Goal: Task Accomplishment & Management: Use online tool/utility

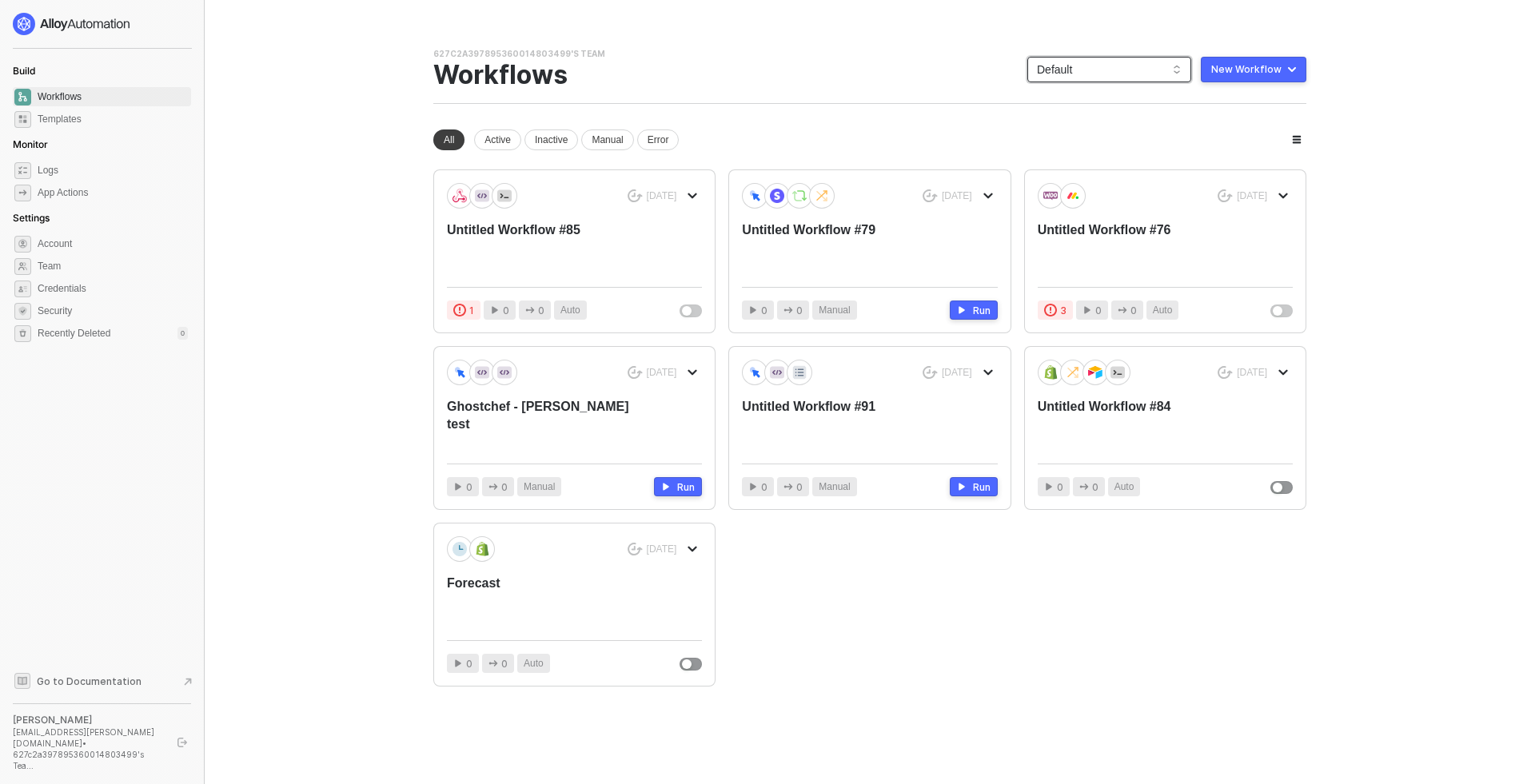
click at [1125, 65] on span "Default" at bounding box center [1109, 70] width 144 height 24
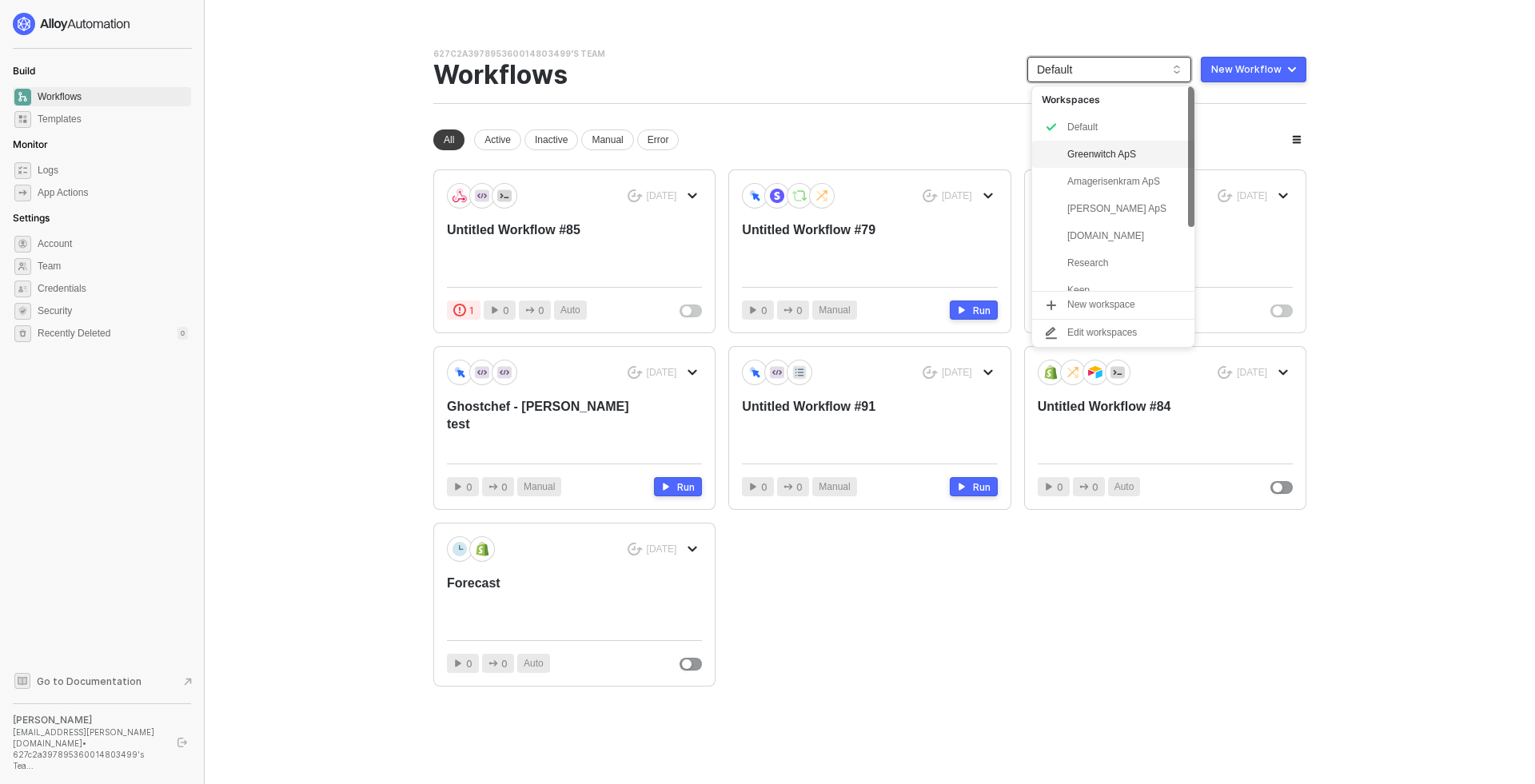
click at [1099, 165] on div "Greenwitch ApS" at bounding box center [1112, 154] width 162 height 27
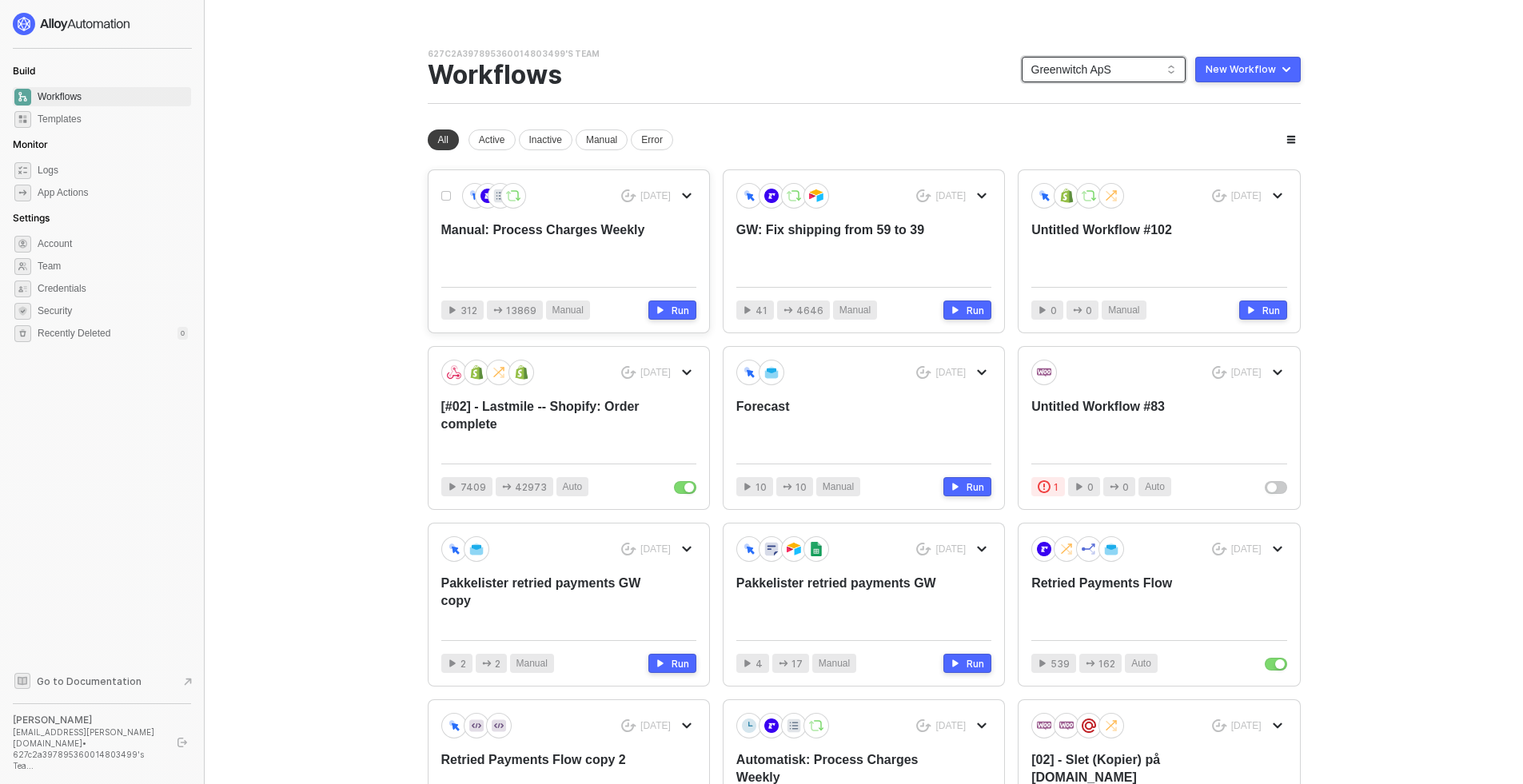
click at [613, 224] on div "Manual: Process Charges Weekly" at bounding box center [543, 248] width 204 height 53
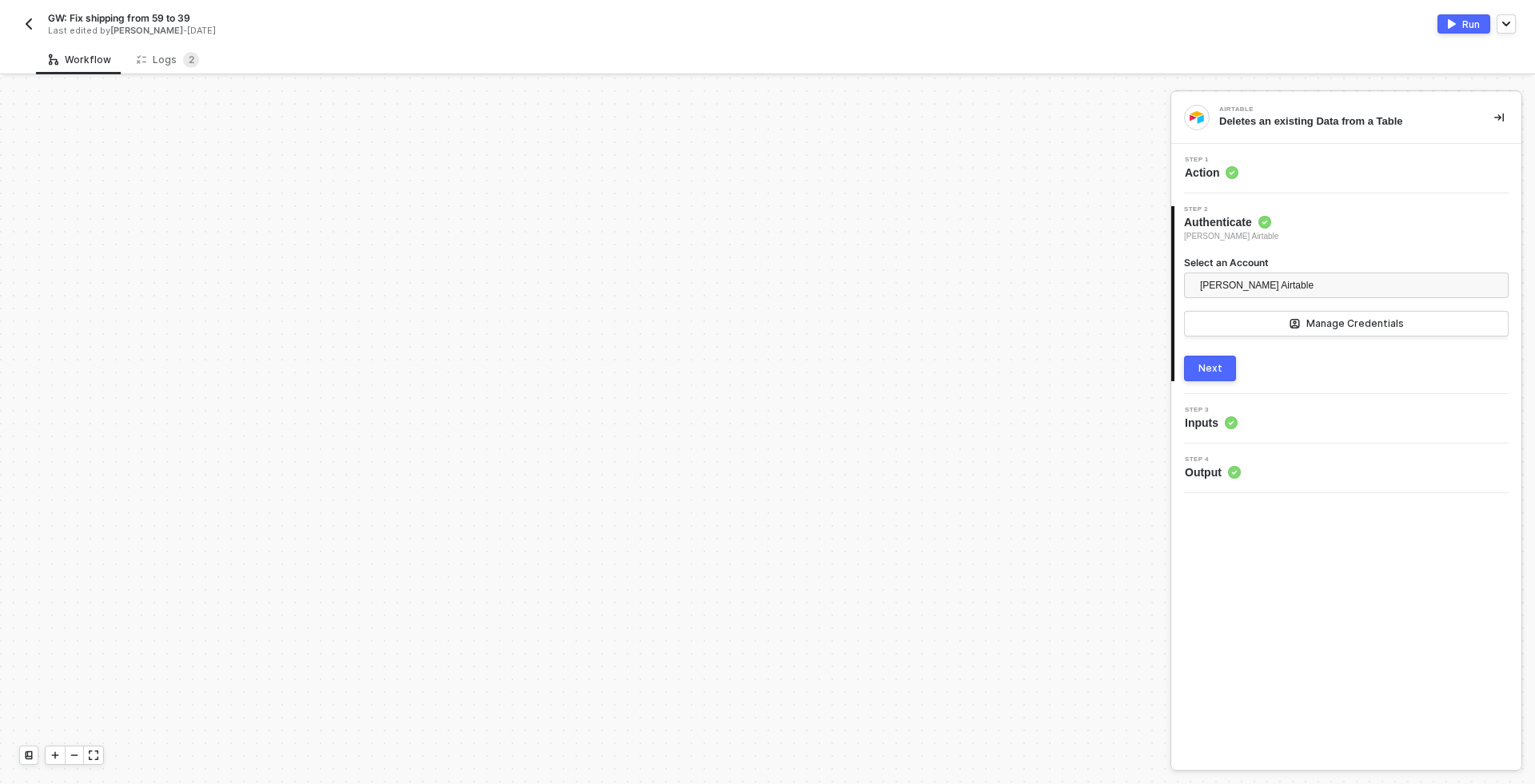
scroll to position [496, 0]
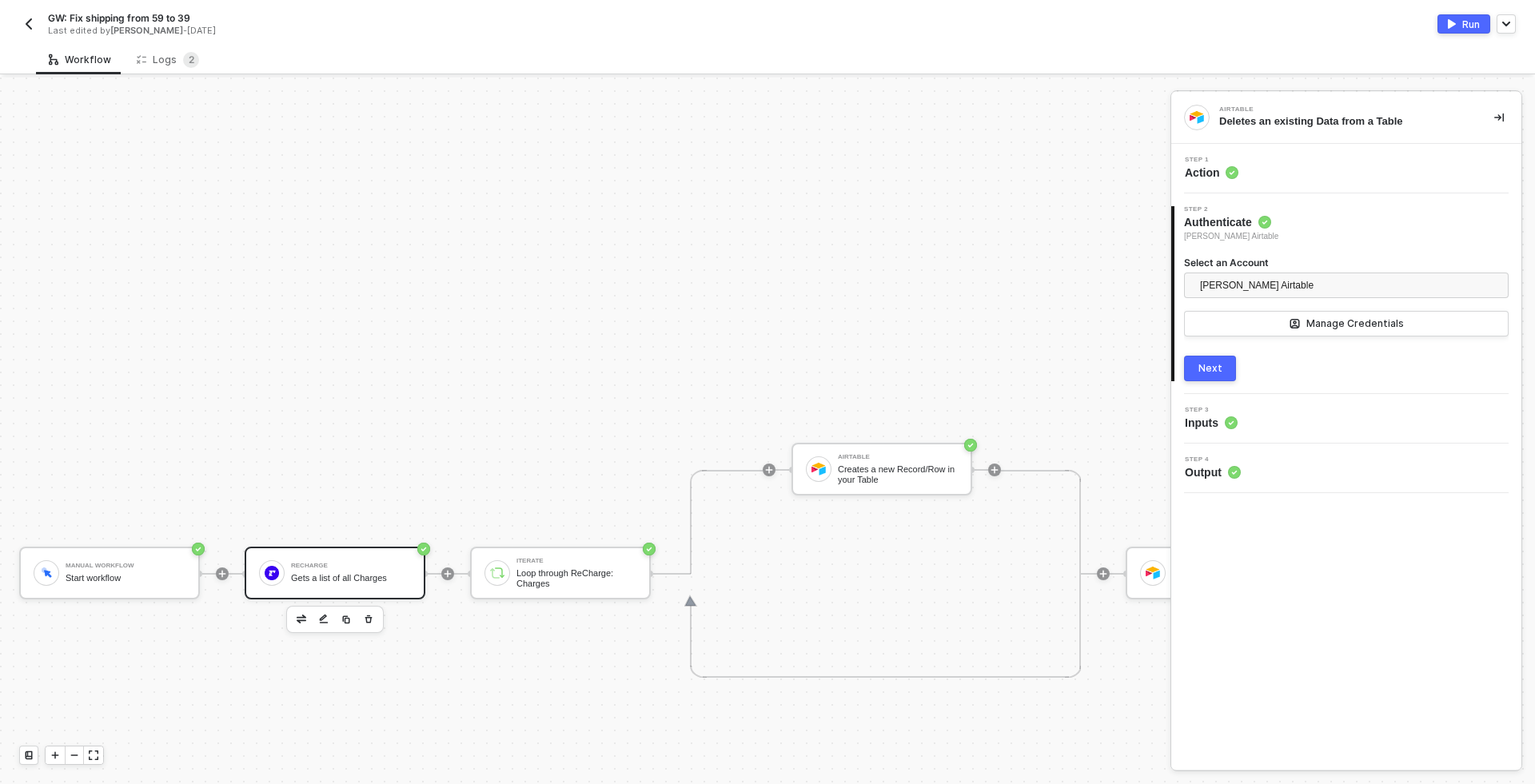
click at [310, 585] on div "ReCharge Gets a list of all Charges" at bounding box center [350, 573] width 120 height 31
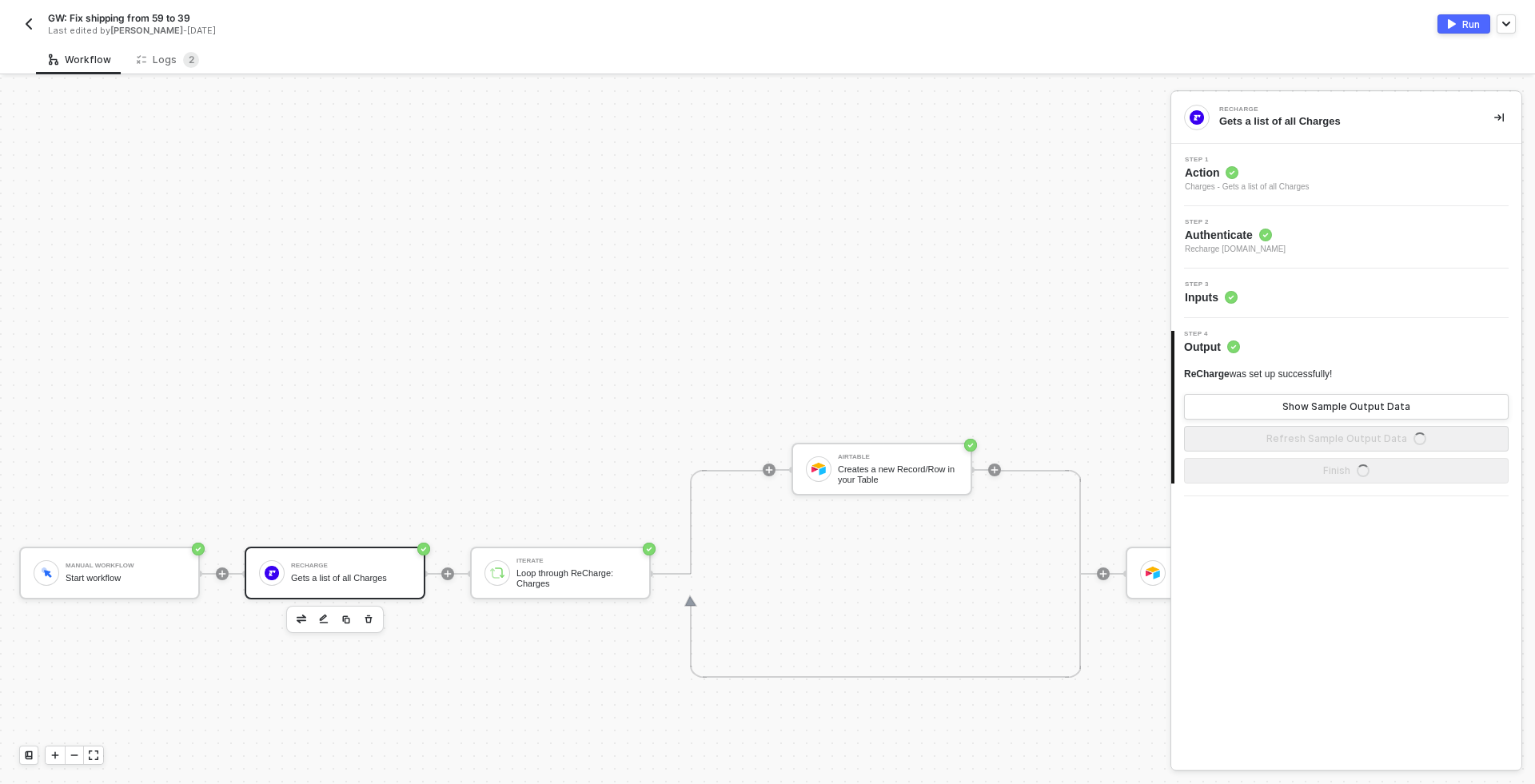
click at [1292, 283] on div "Step 3 Inputs" at bounding box center [1348, 294] width 346 height 24
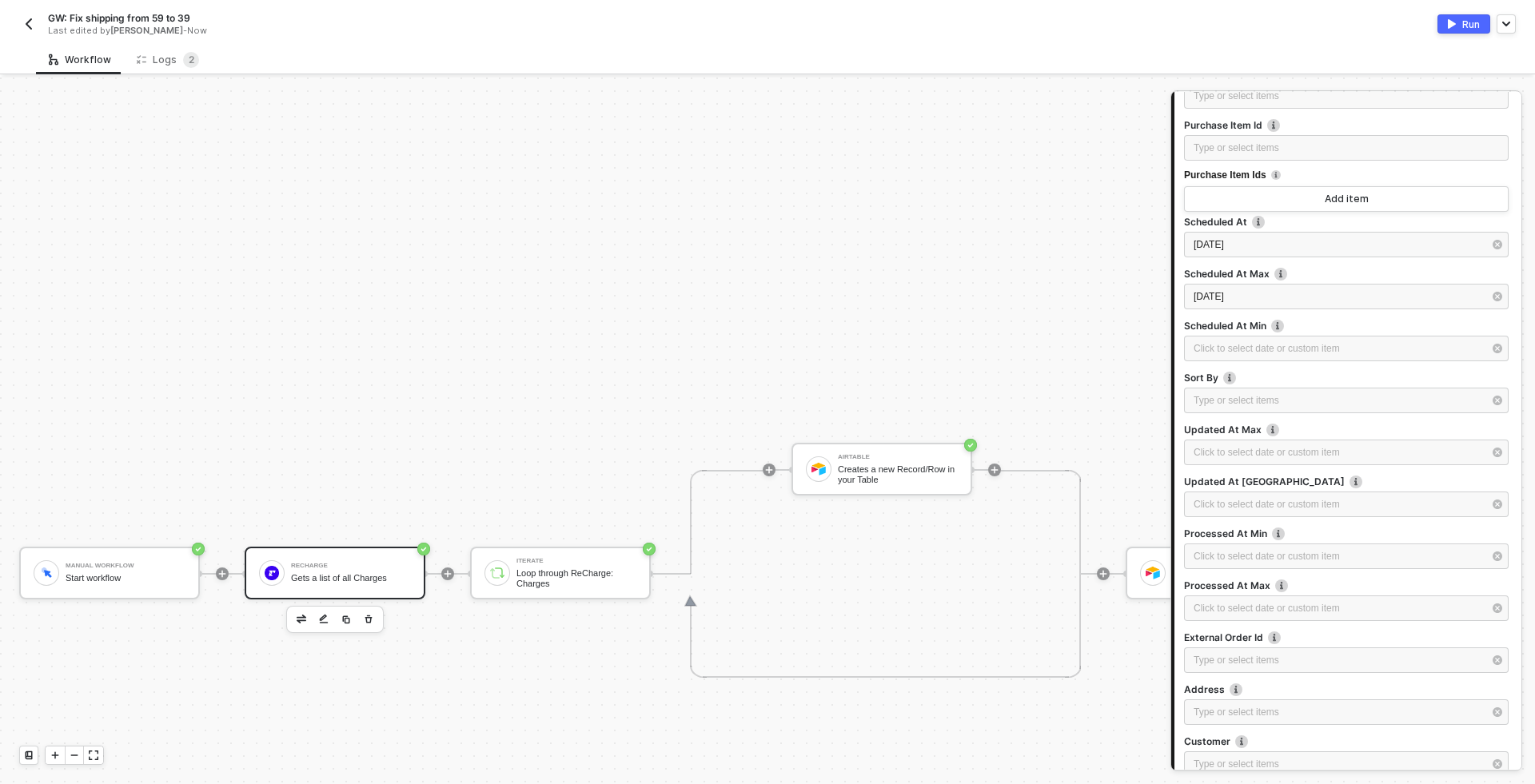
scroll to position [202, 0]
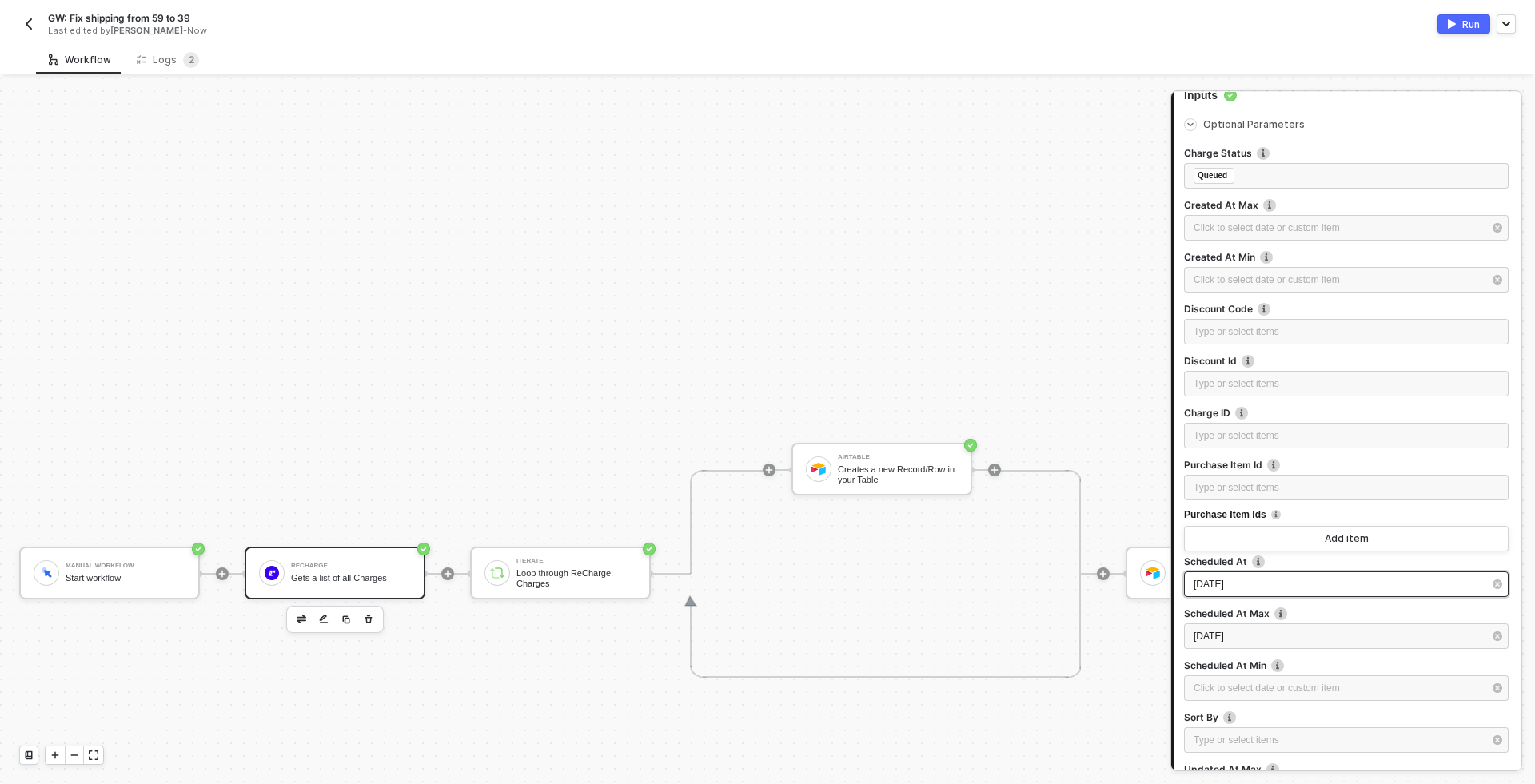
click at [1307, 584] on div "2025-08-16" at bounding box center [1337, 585] width 289 height 15
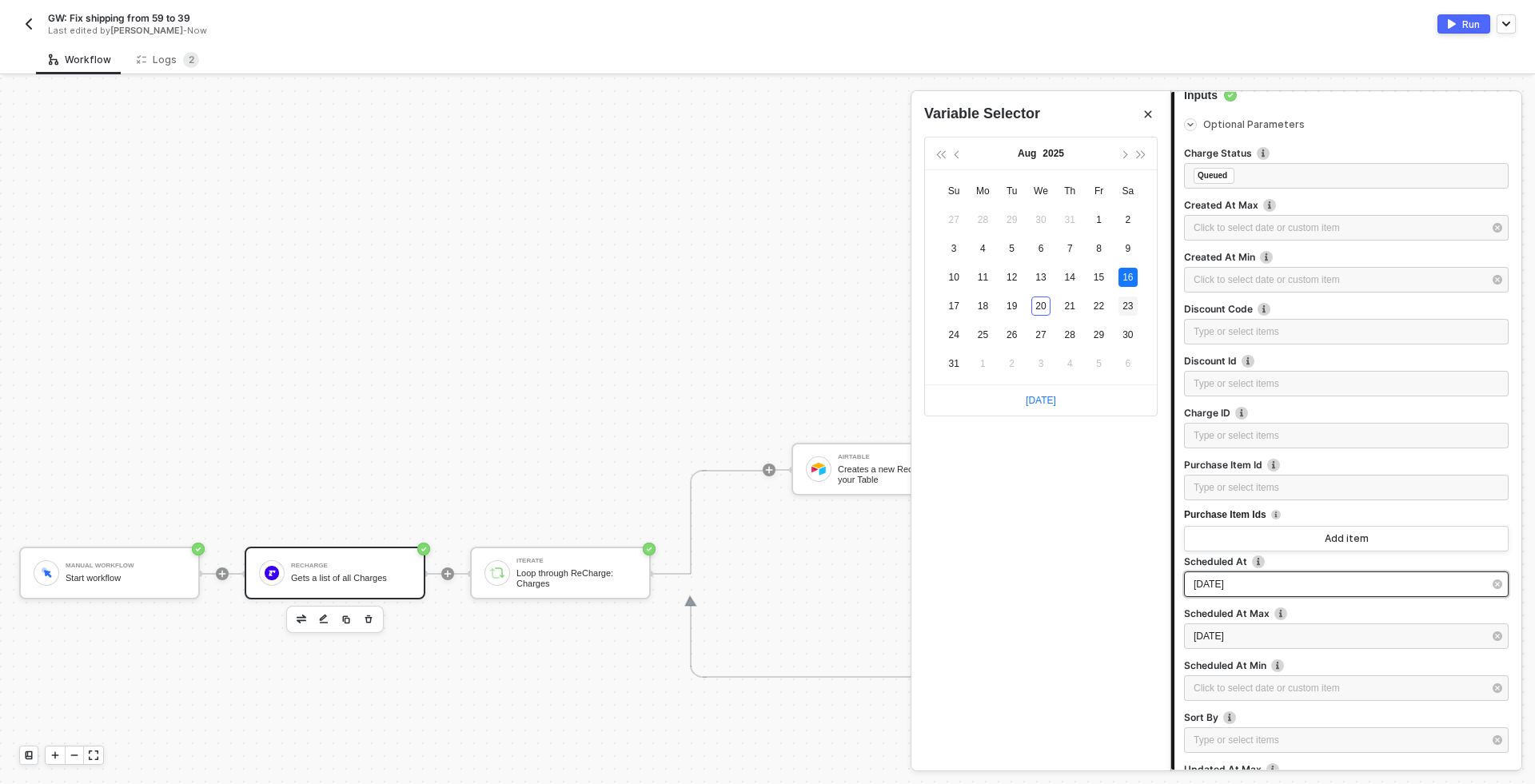
type input "2025-08-23"
click at [1132, 307] on div "23" at bounding box center [1128, 305] width 20 height 20
click at [1340, 646] on div "2025-08-18" at bounding box center [1346, 636] width 324 height 25
click at [988, 333] on div "25" at bounding box center [982, 334] width 20 height 20
type input "[DATE]"
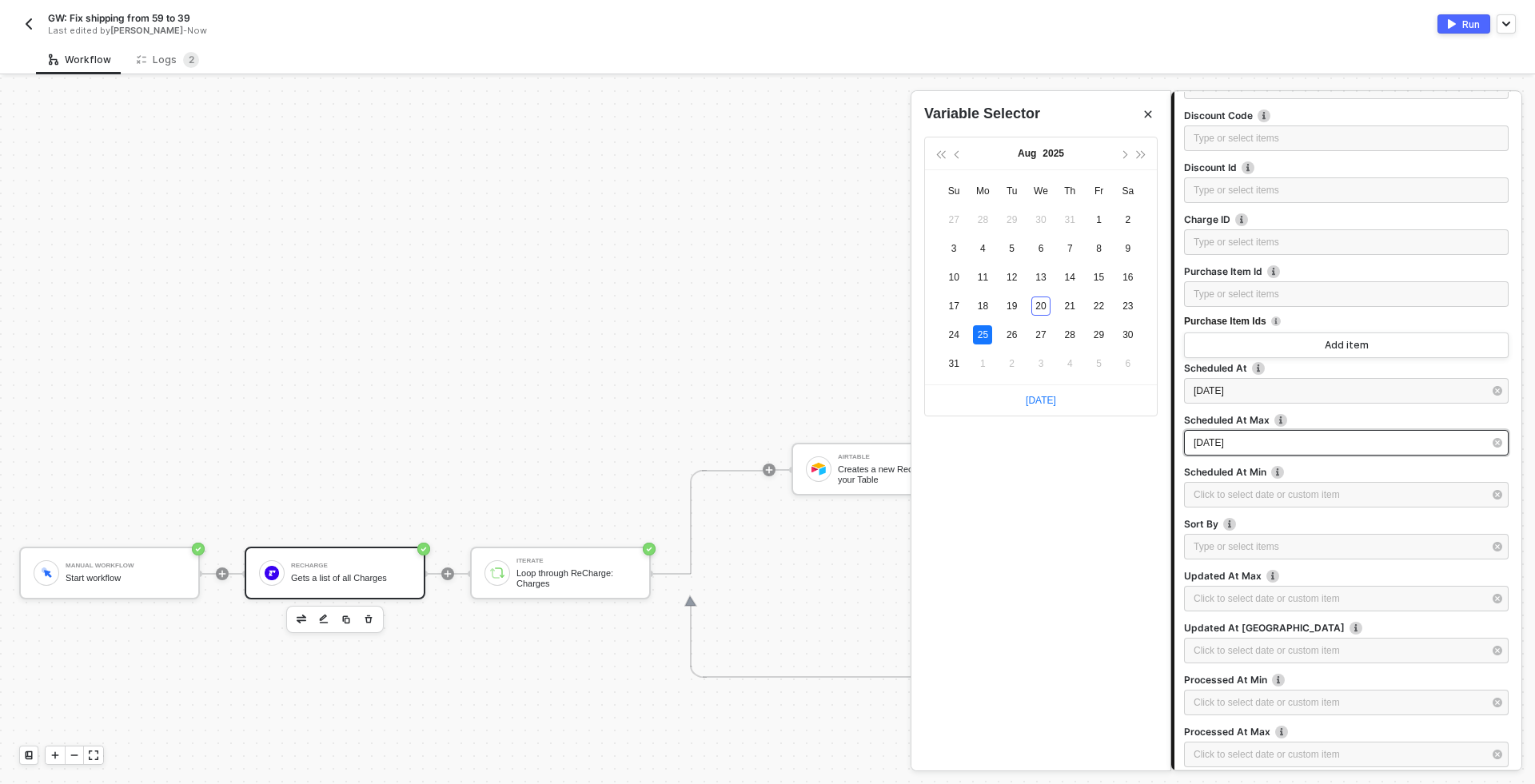
scroll to position [736, 0]
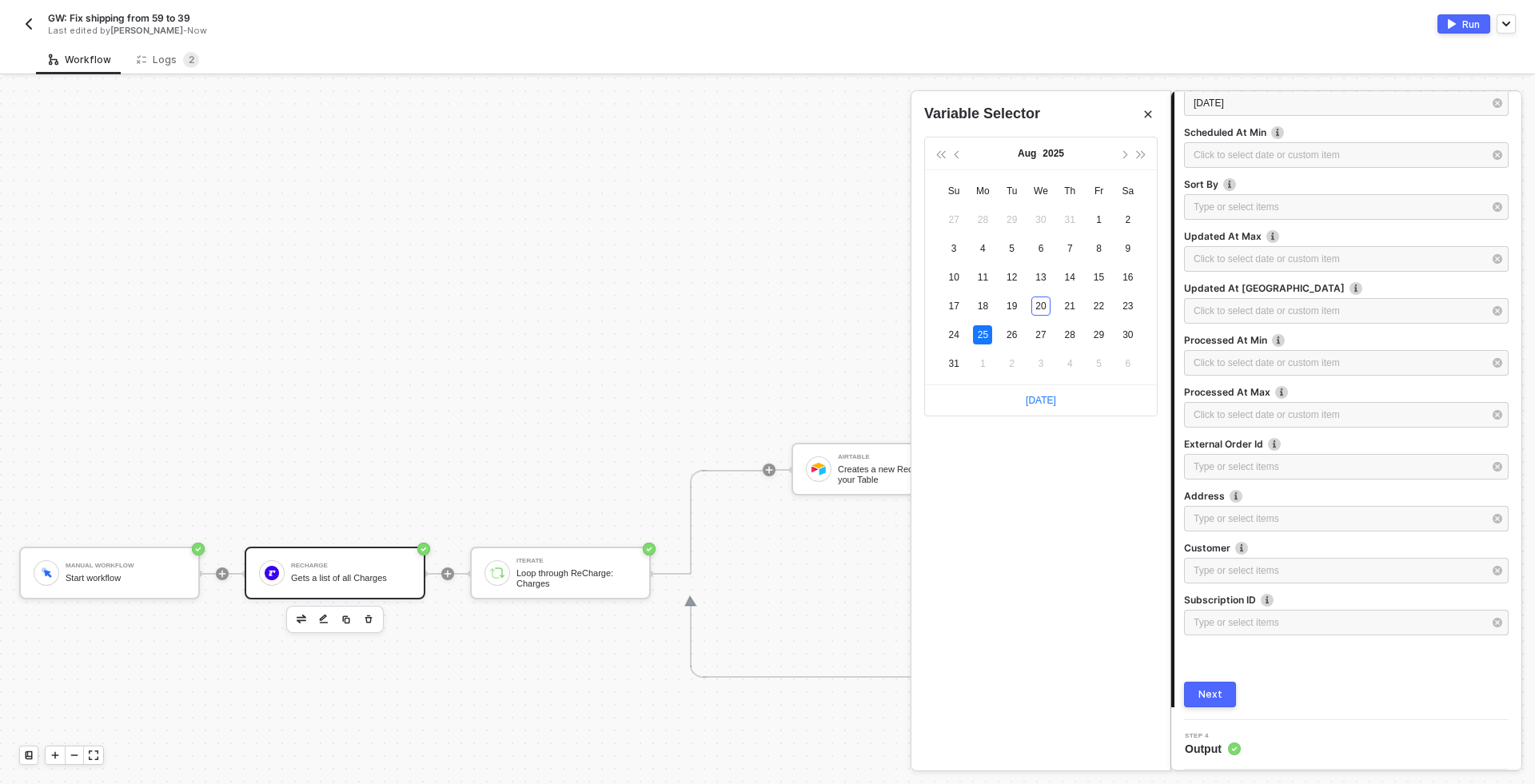
click at [1219, 686] on button "Next" at bounding box center [1209, 694] width 52 height 25
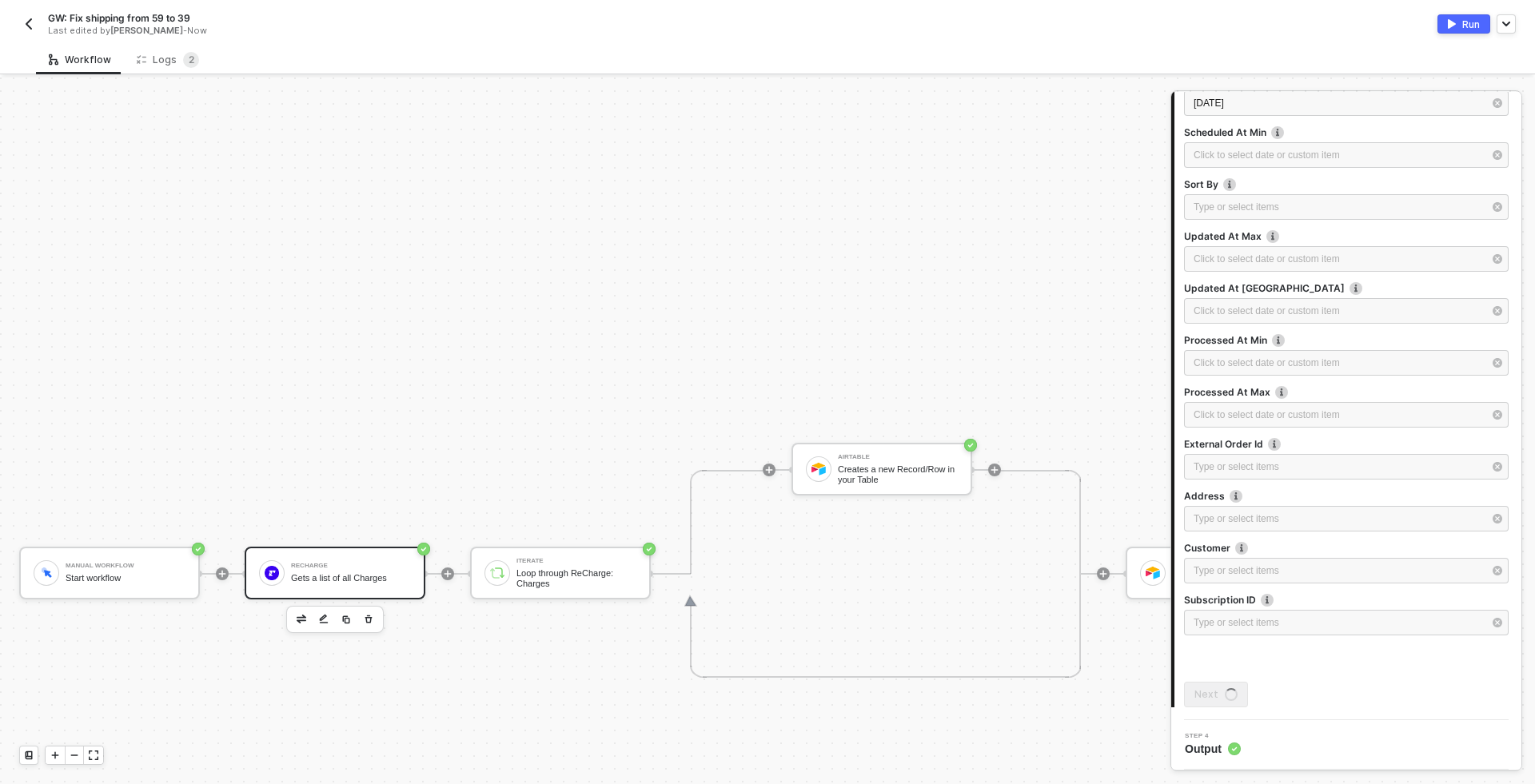
scroll to position [0, 0]
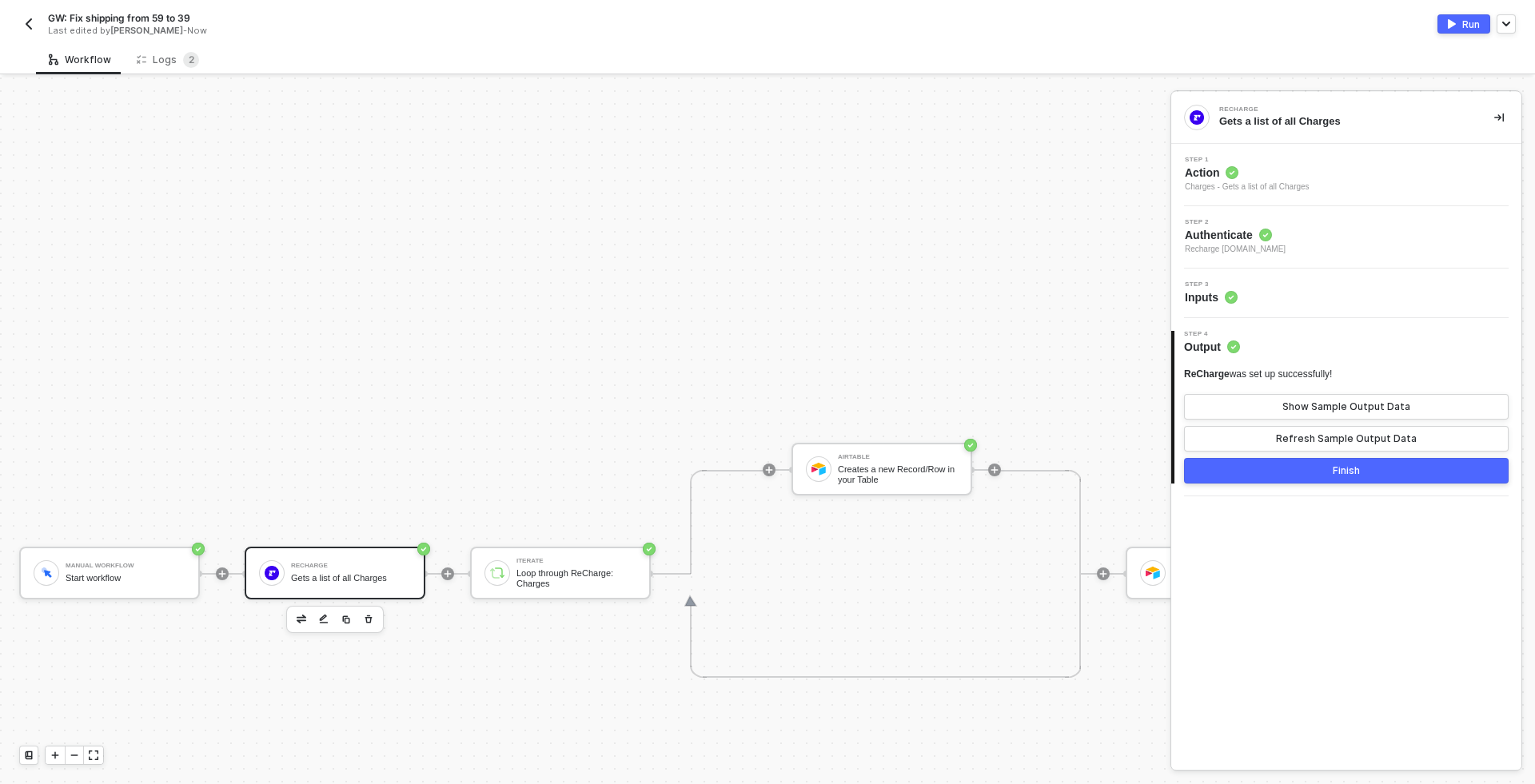
click at [1375, 468] on button "Finish" at bounding box center [1346, 471] width 324 height 25
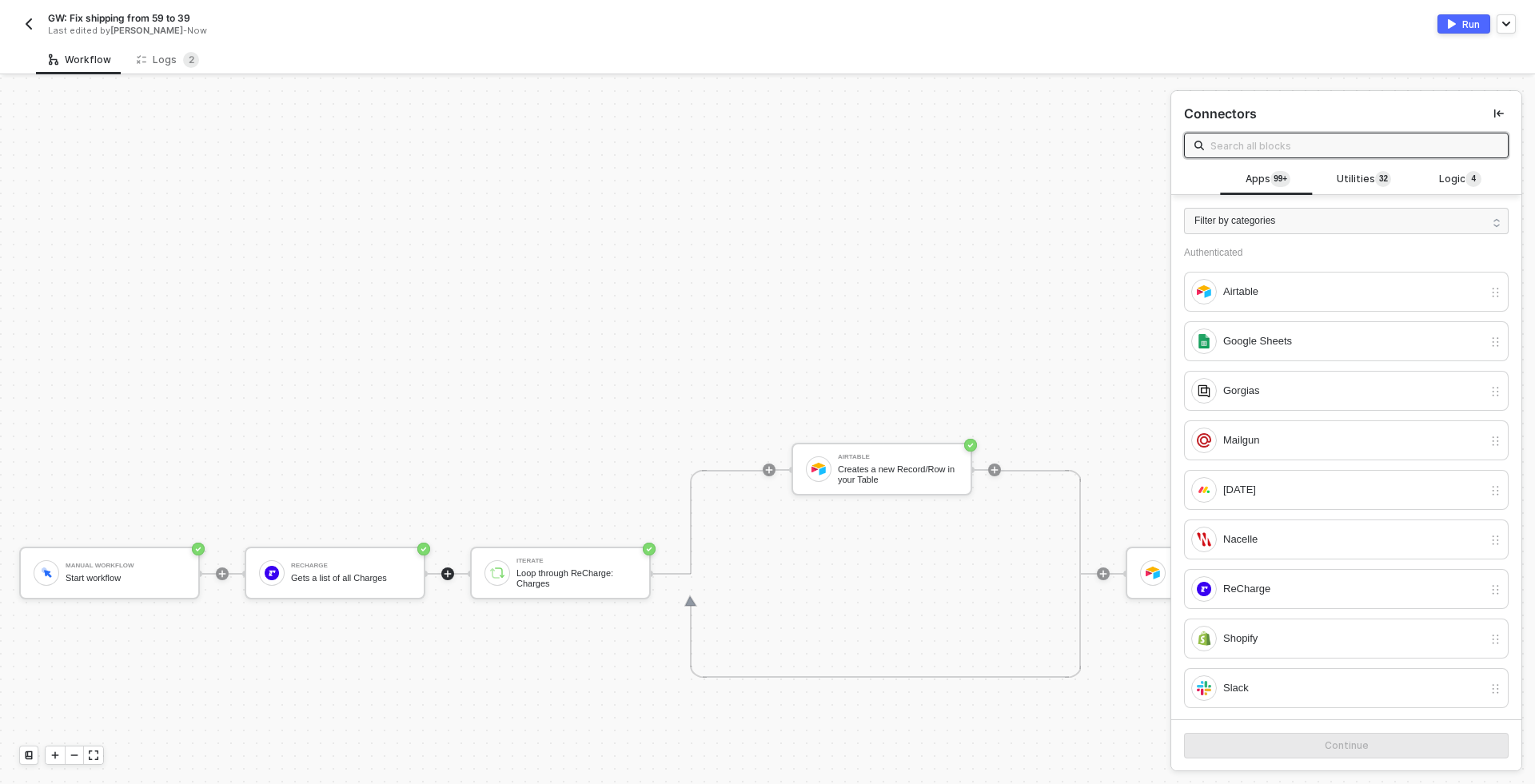
click at [1476, 20] on div "Run" at bounding box center [1471, 25] width 18 height 14
click at [33, 21] on img "button" at bounding box center [28, 24] width 13 height 13
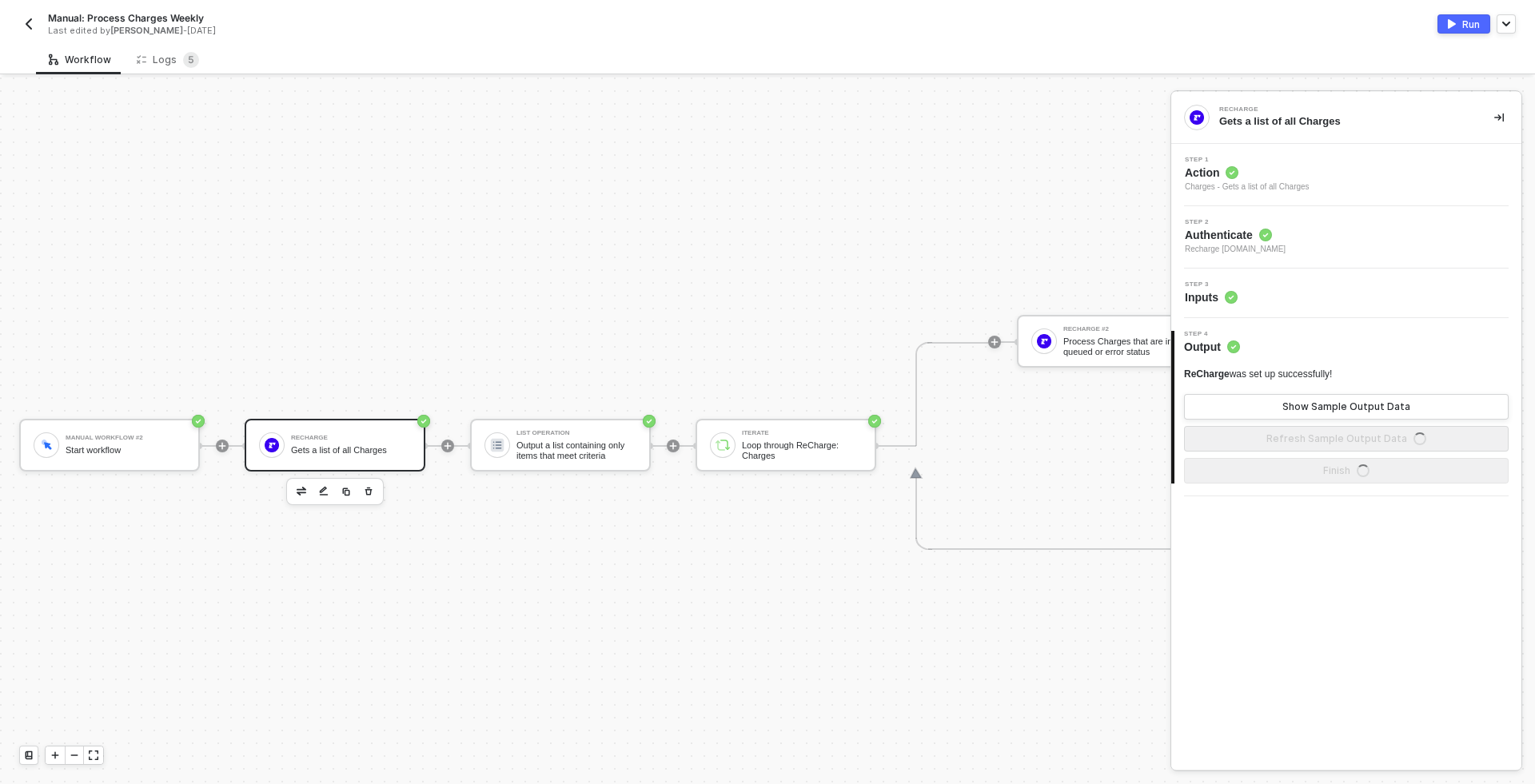
scroll to position [42, 0]
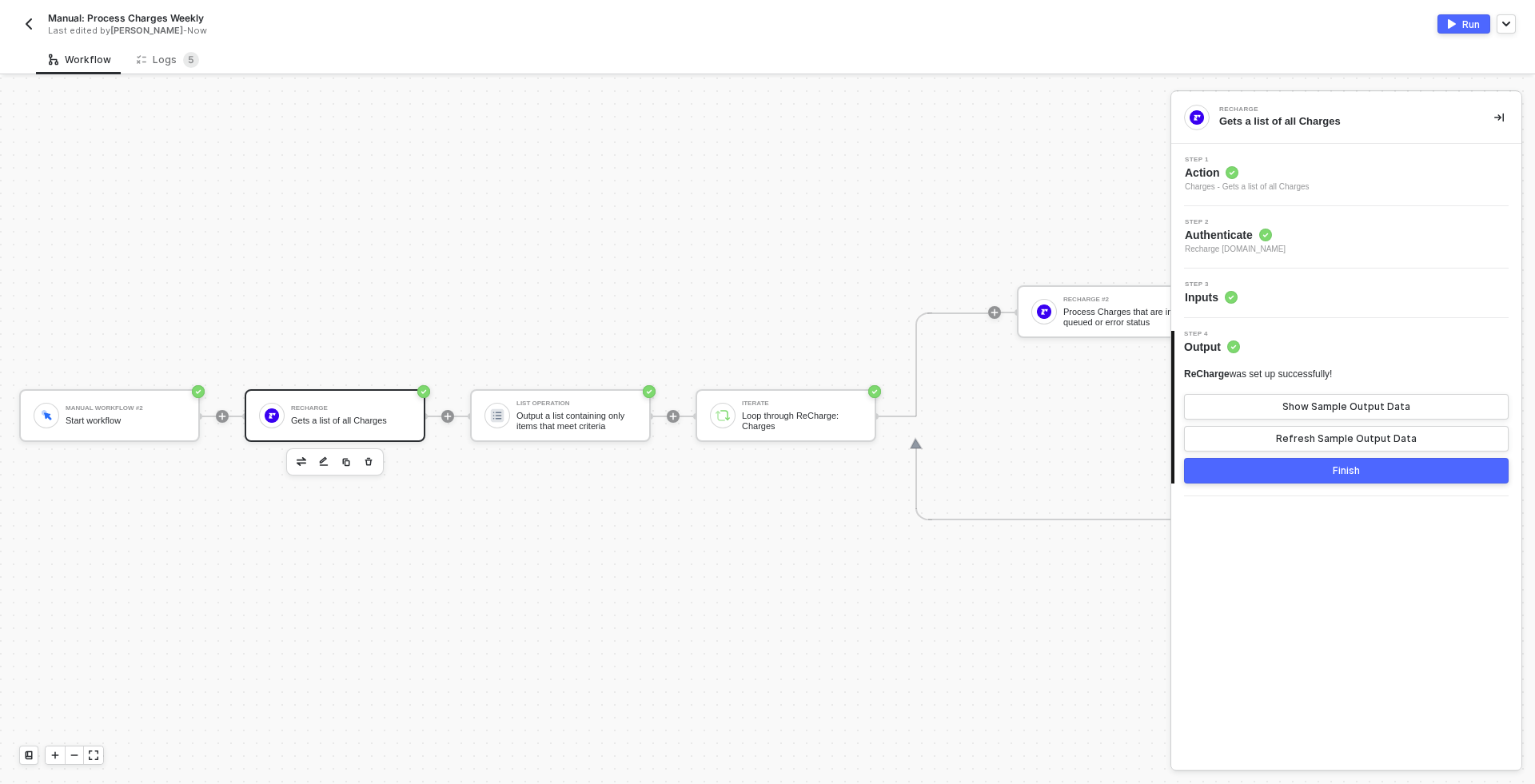
click at [1286, 306] on div "Step 3 Inputs" at bounding box center [1346, 293] width 350 height 49
click at [1287, 292] on div "Step 3 Inputs" at bounding box center [1348, 294] width 346 height 24
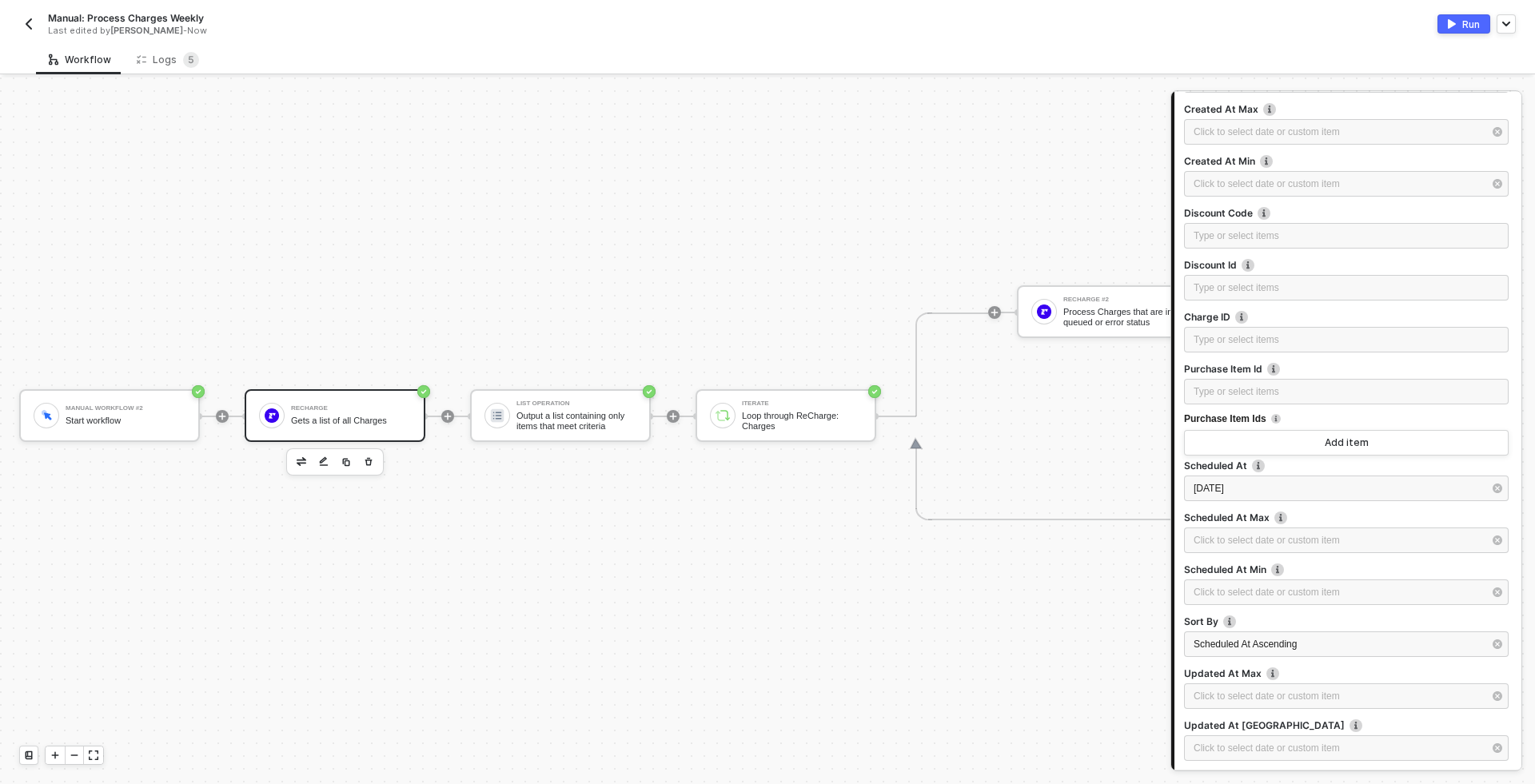
scroll to position [278, 0]
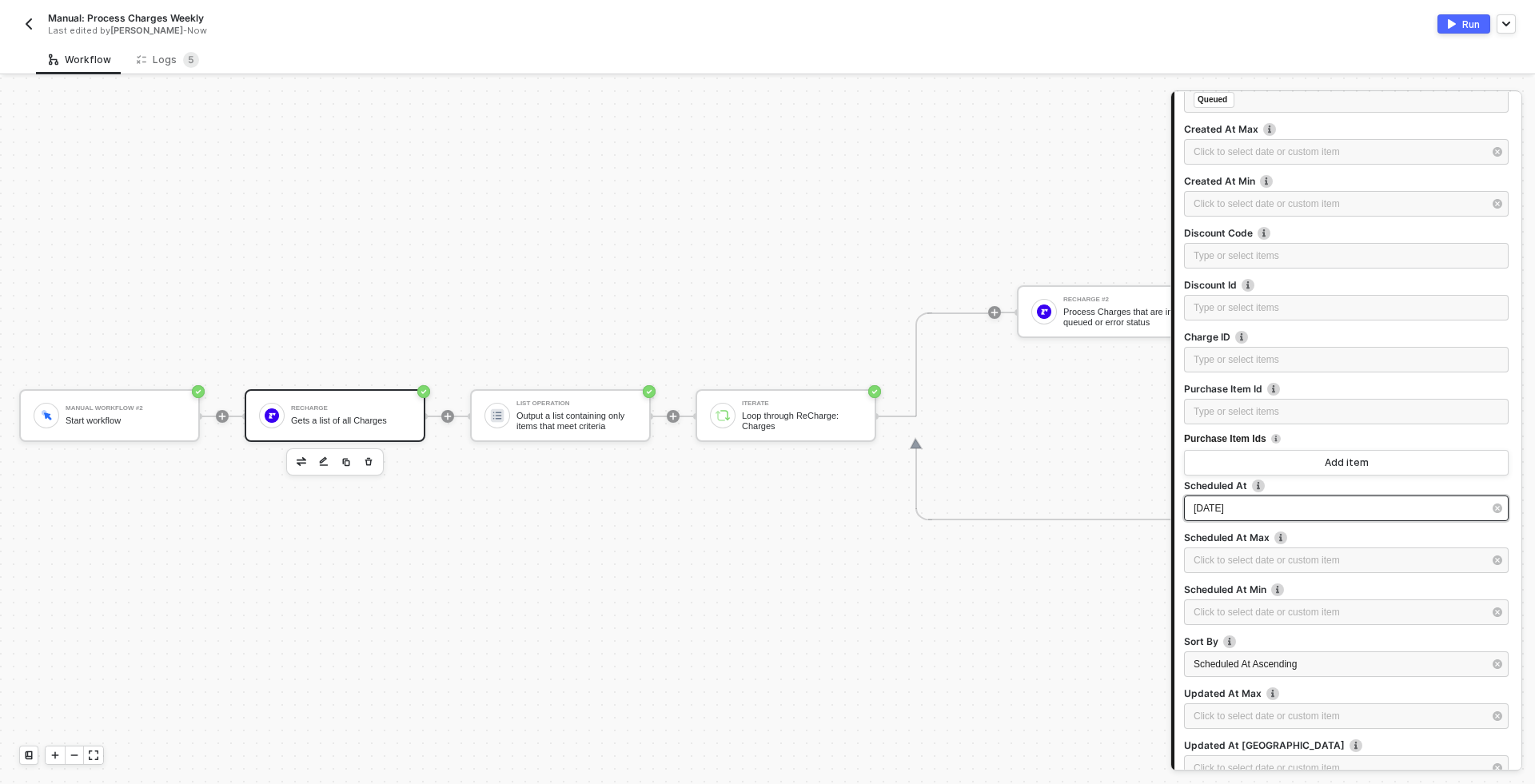
click at [1283, 502] on div "[DATE]" at bounding box center [1337, 509] width 289 height 15
type input "[DATE]"
click at [1132, 310] on div "23" at bounding box center [1128, 305] width 20 height 20
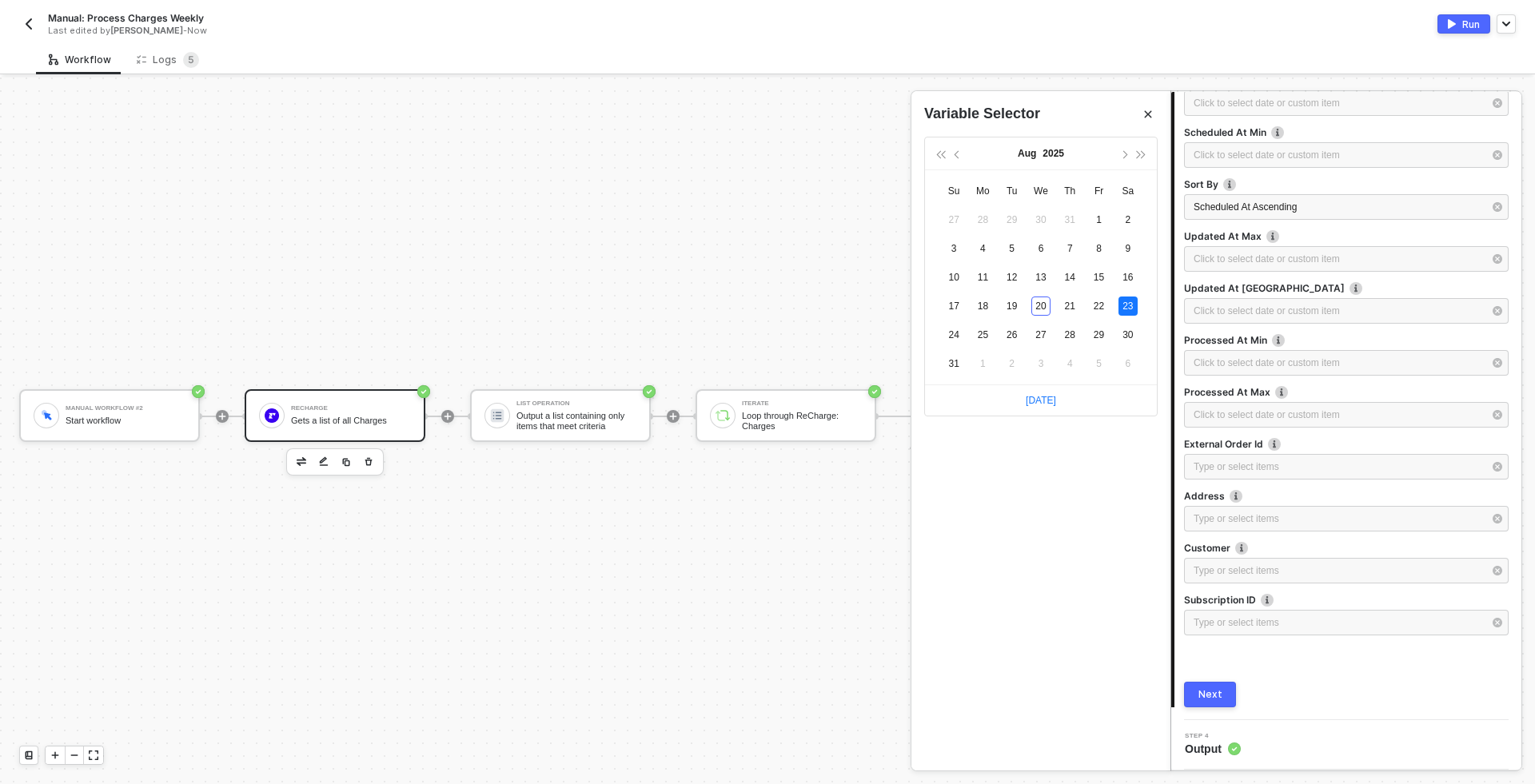
click at [1212, 697] on div "Next" at bounding box center [1210, 694] width 24 height 13
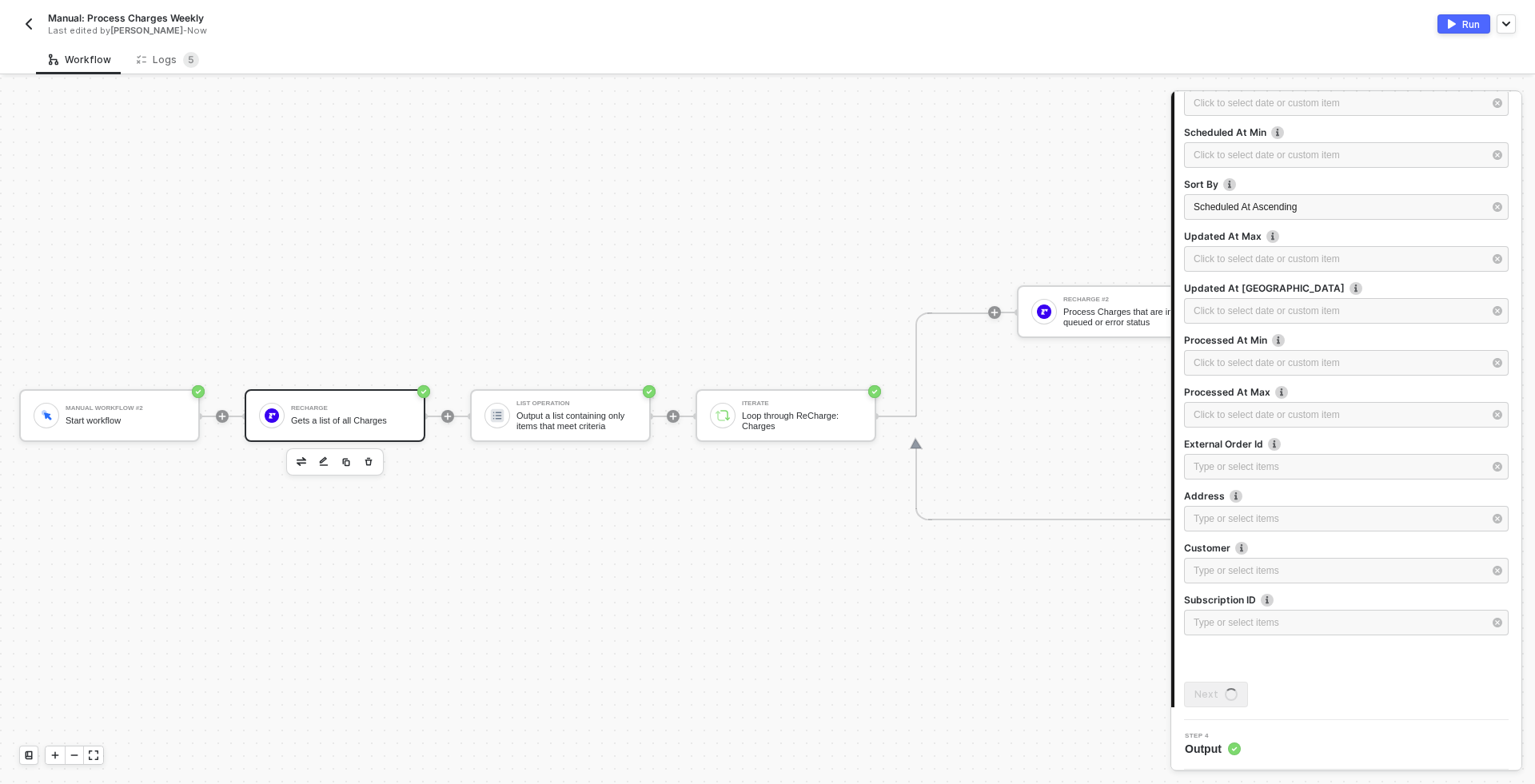
scroll to position [0, 0]
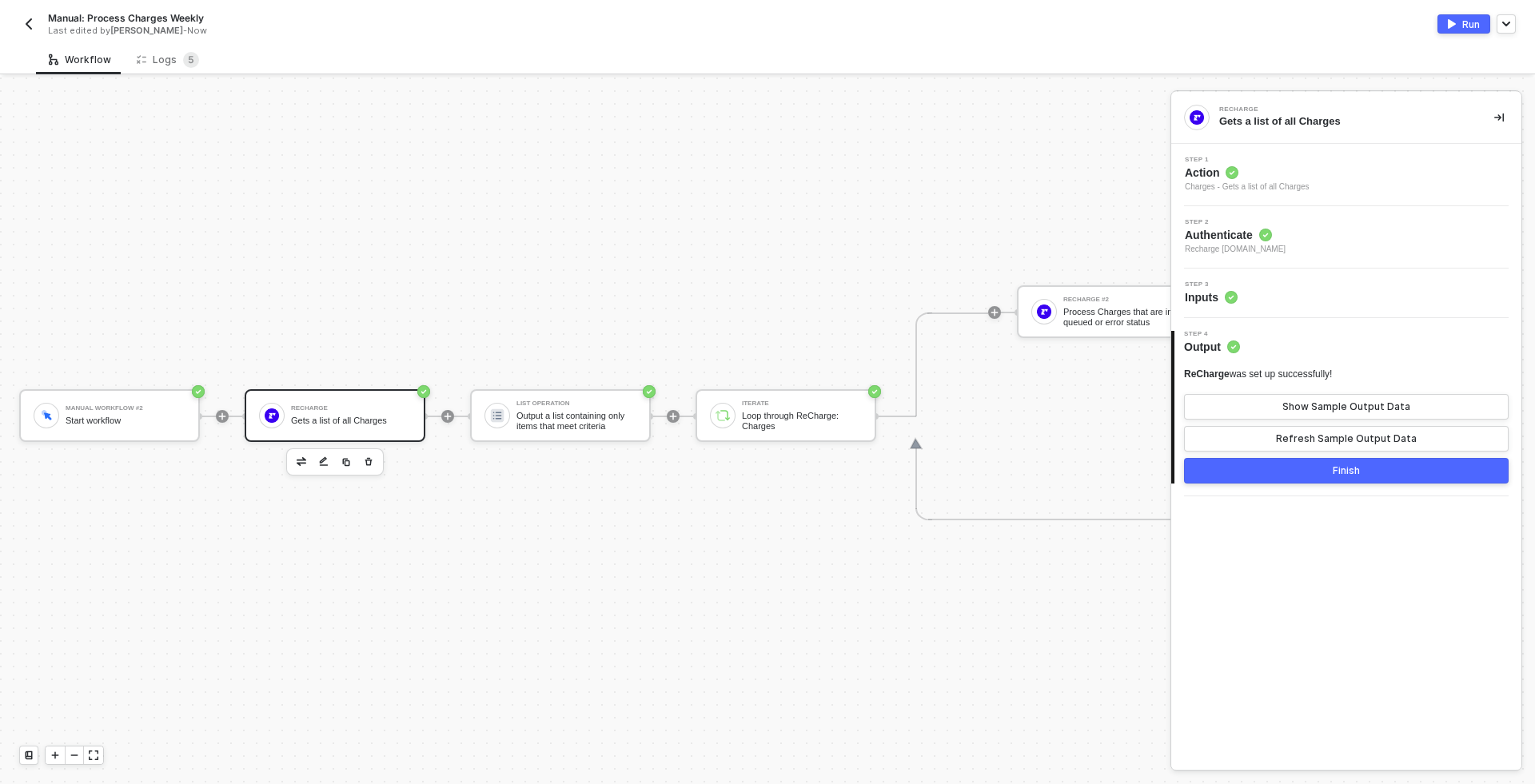
click at [1345, 476] on div "Finish" at bounding box center [1346, 470] width 27 height 13
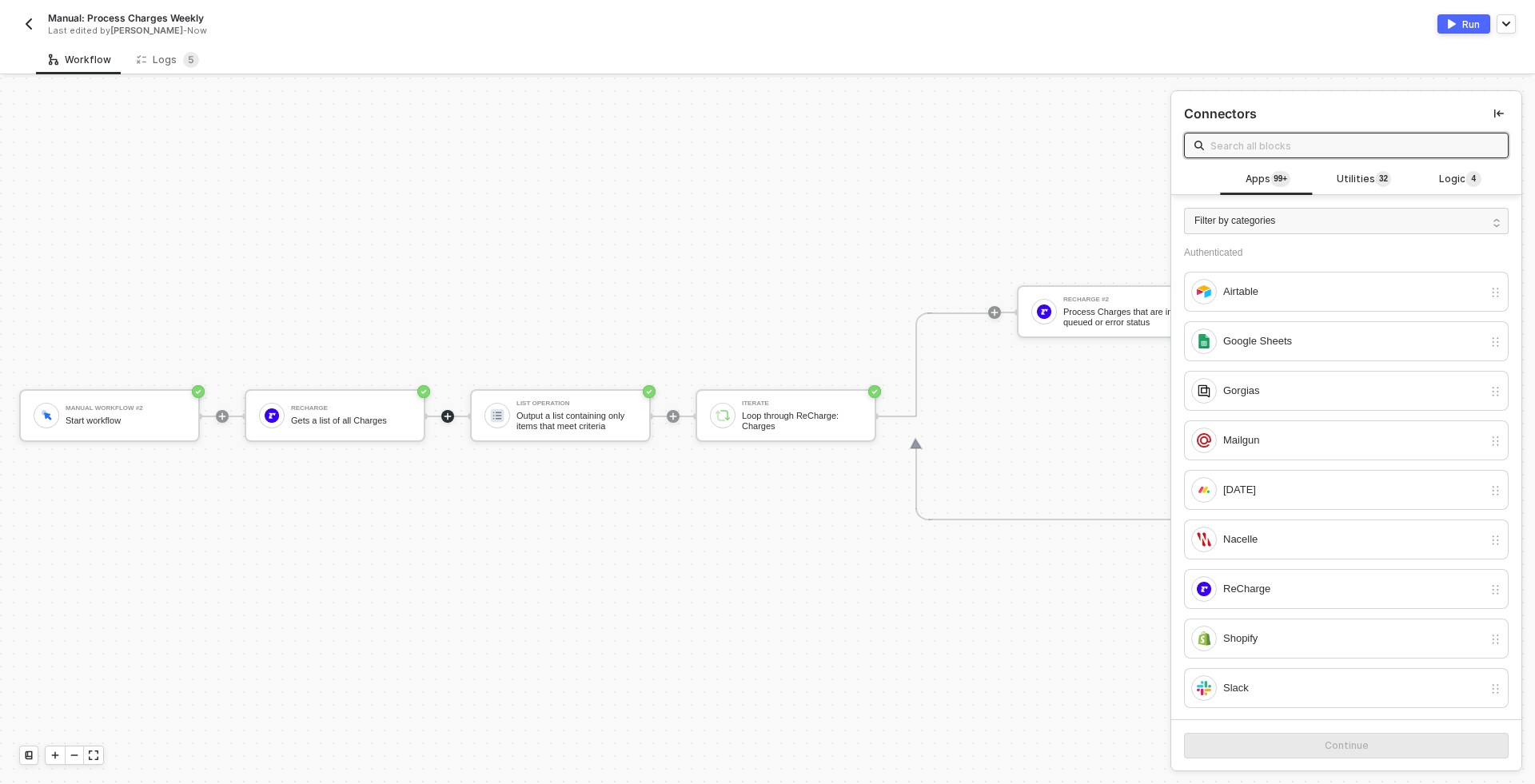
click at [1467, 24] on div "Run" at bounding box center [1471, 25] width 18 height 14
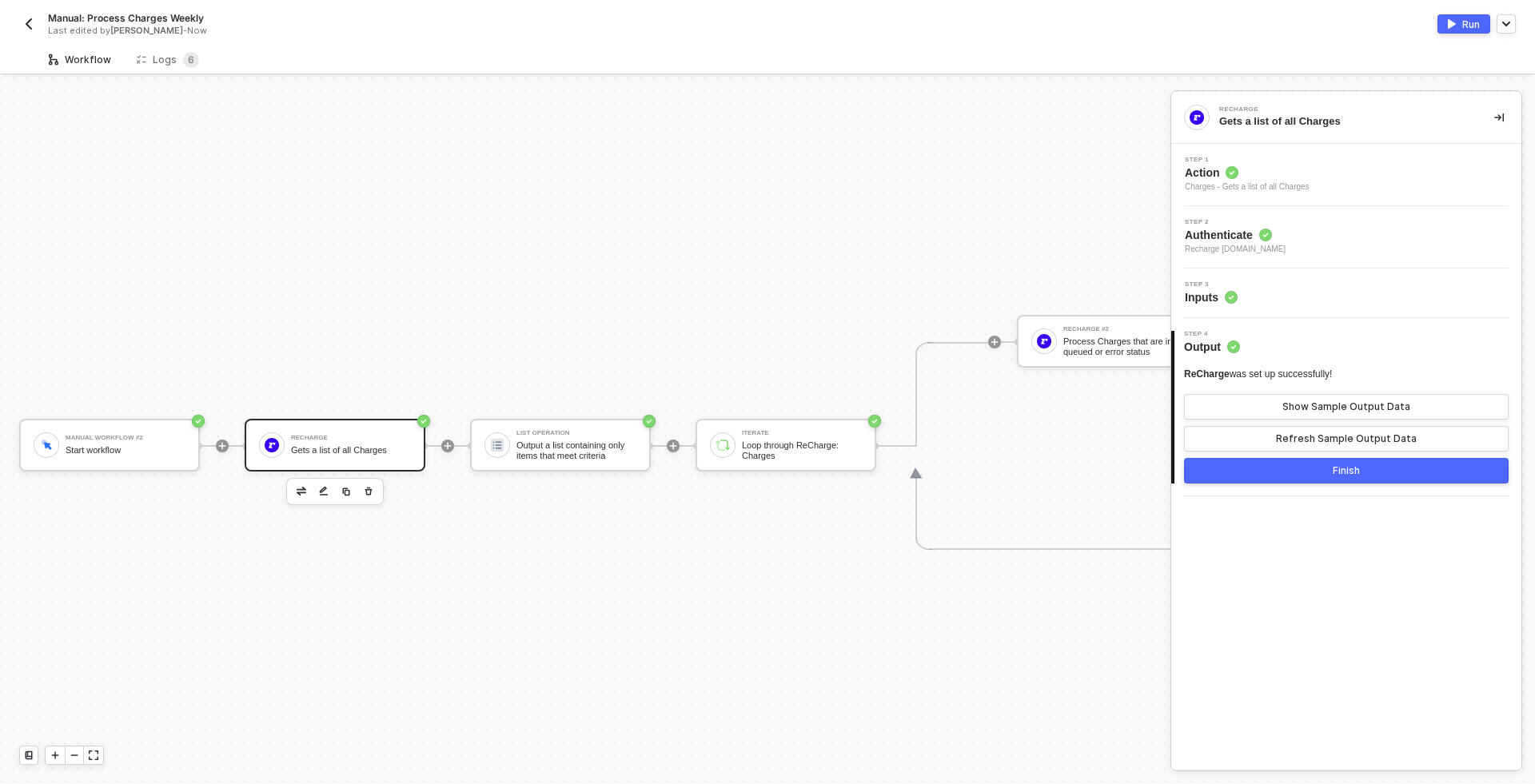
scroll to position [42, 0]
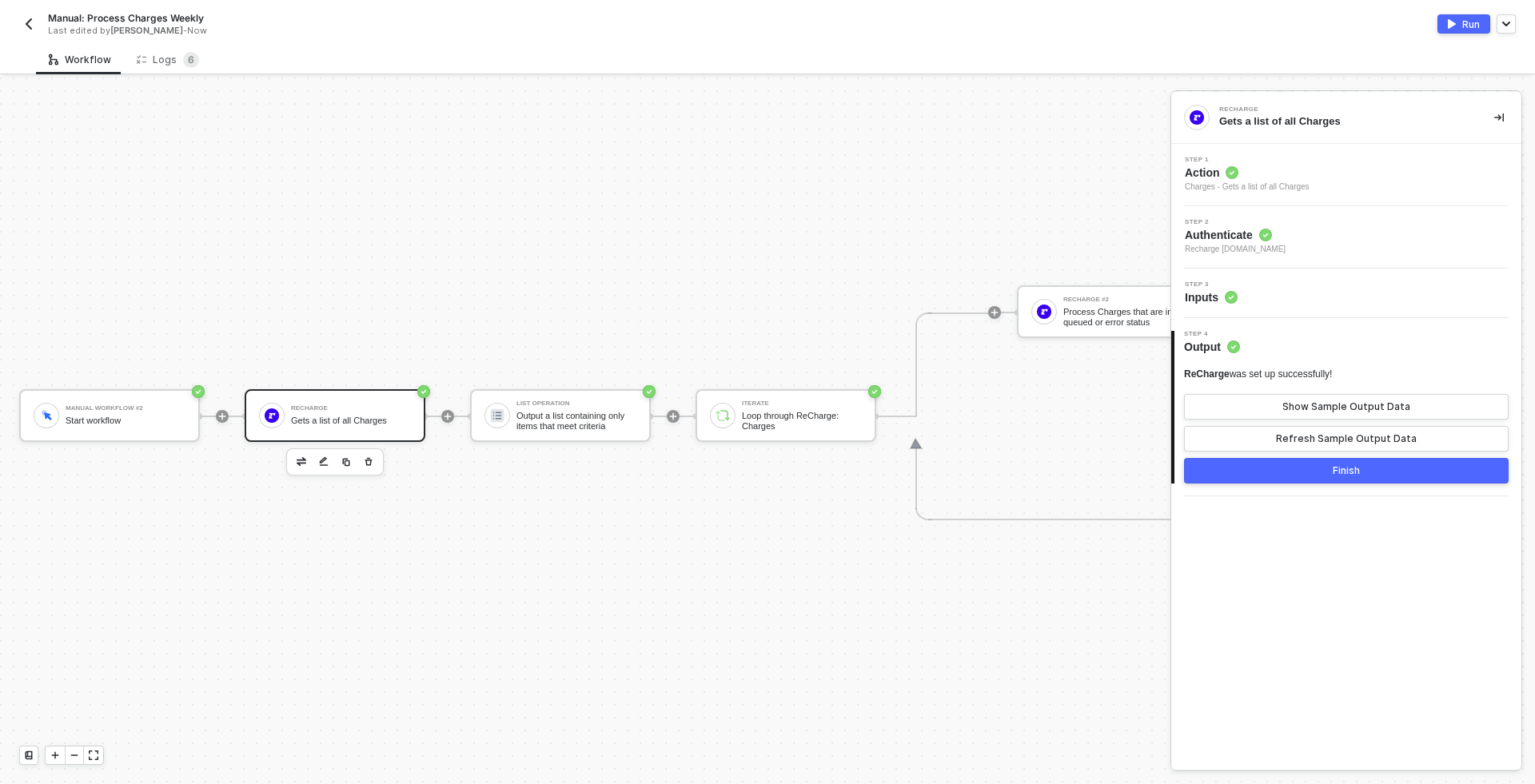
click at [339, 416] on div "Gets a list of all Charges" at bounding box center [350, 421] width 120 height 10
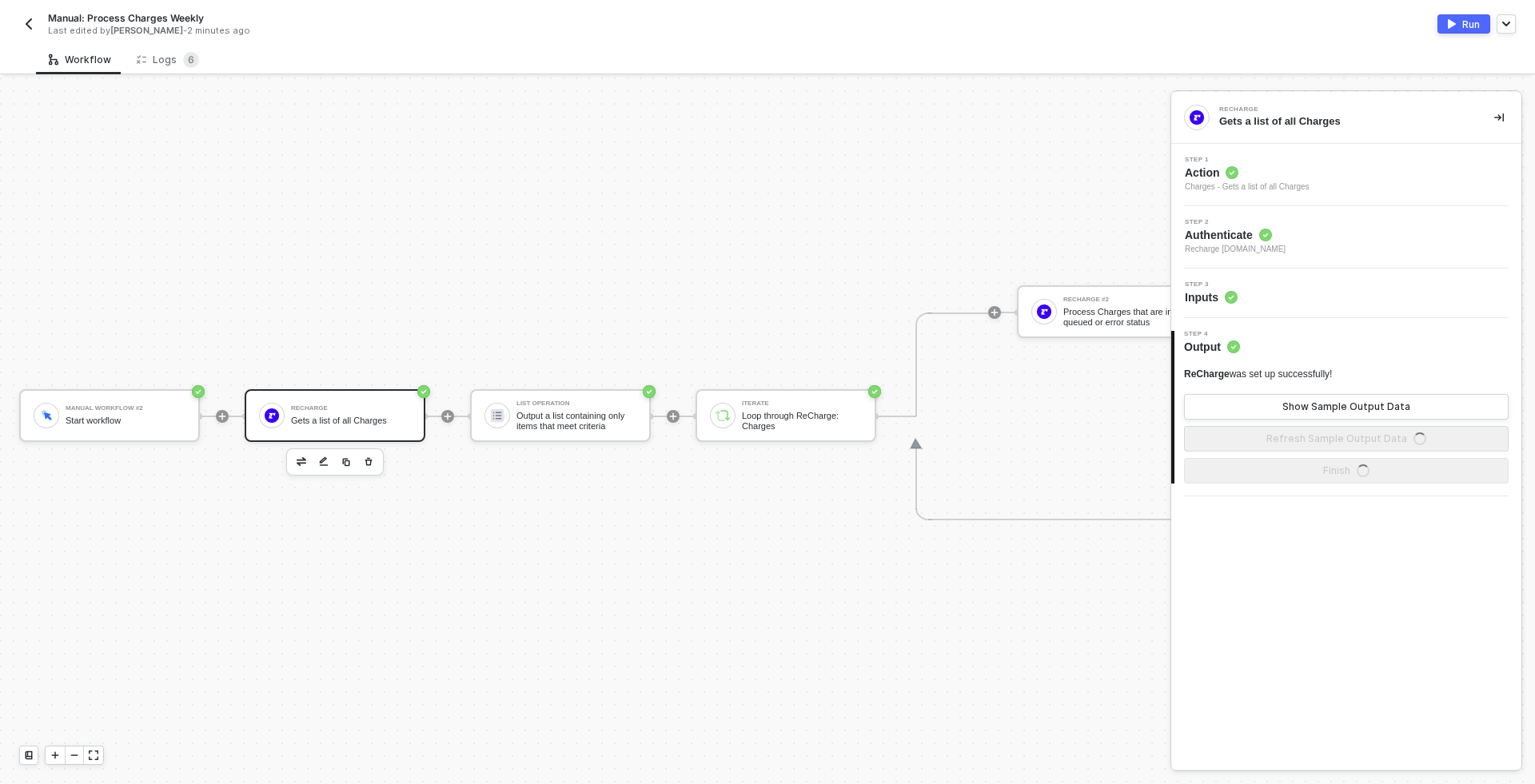
click at [1256, 296] on div "Step 3 Inputs" at bounding box center [1348, 294] width 346 height 24
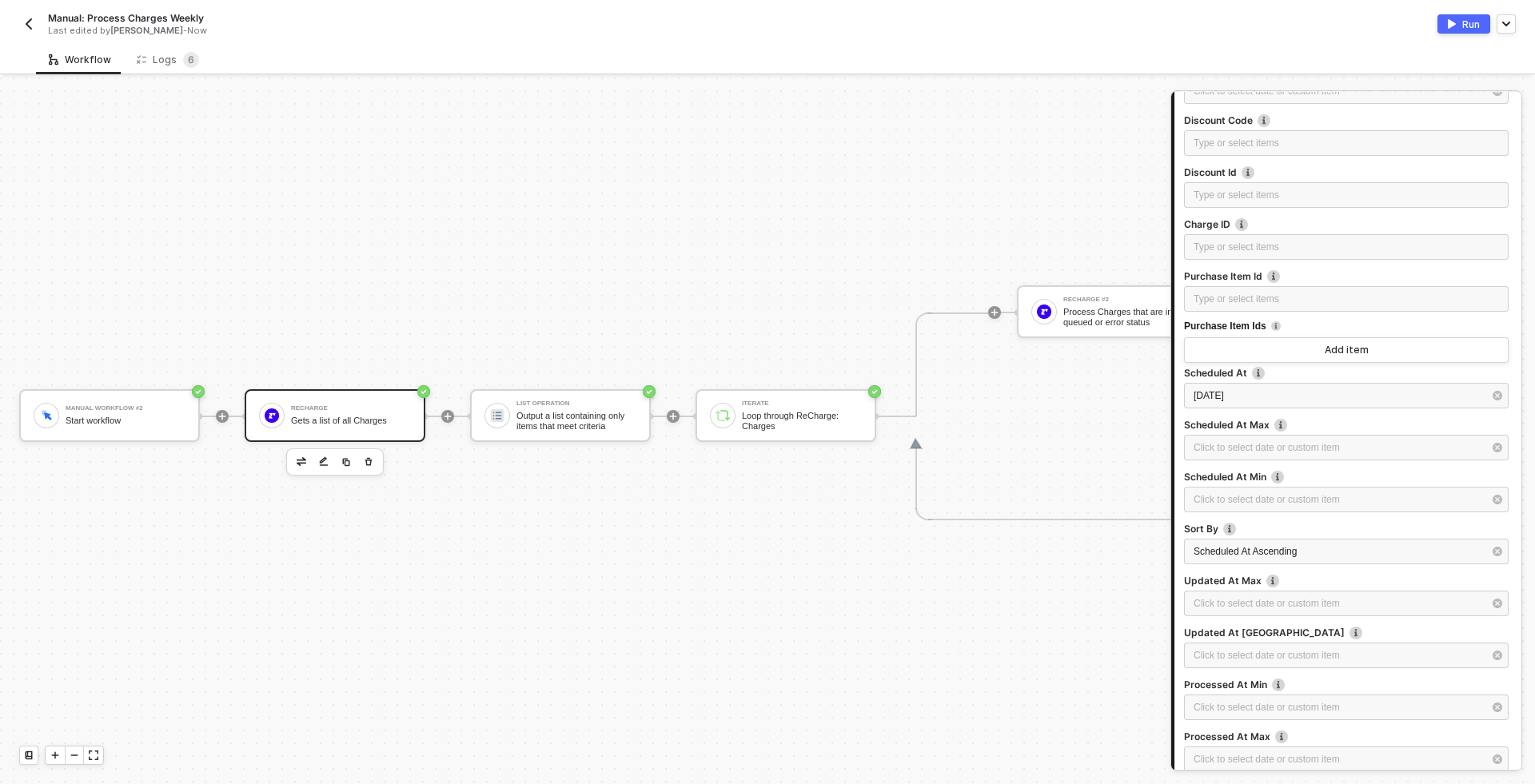
scroll to position [570, 0]
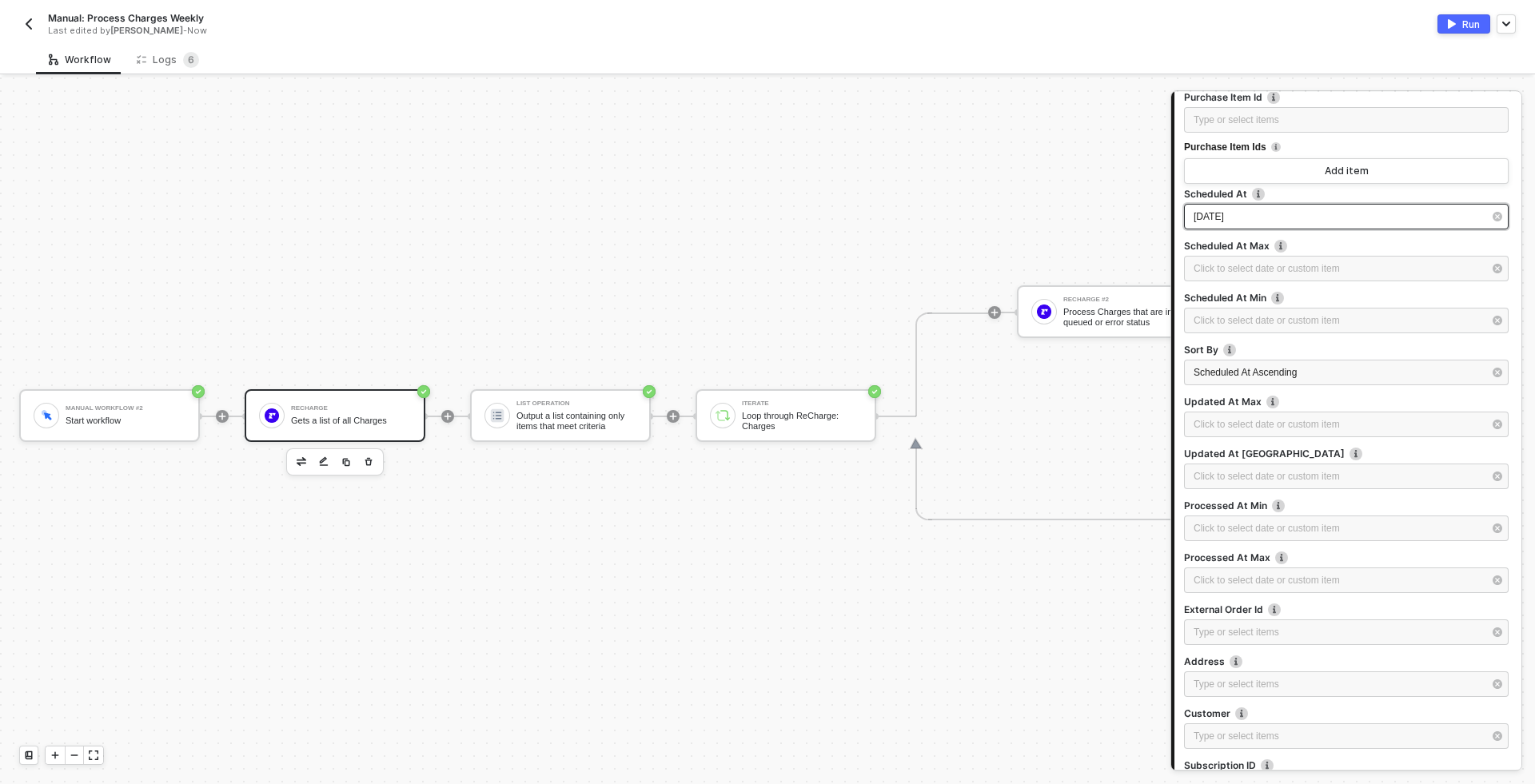
click at [1281, 216] on div "2025-08-23" at bounding box center [1337, 217] width 289 height 15
click at [958, 330] on div "24" at bounding box center [953, 334] width 20 height 20
type input "[DATE]"
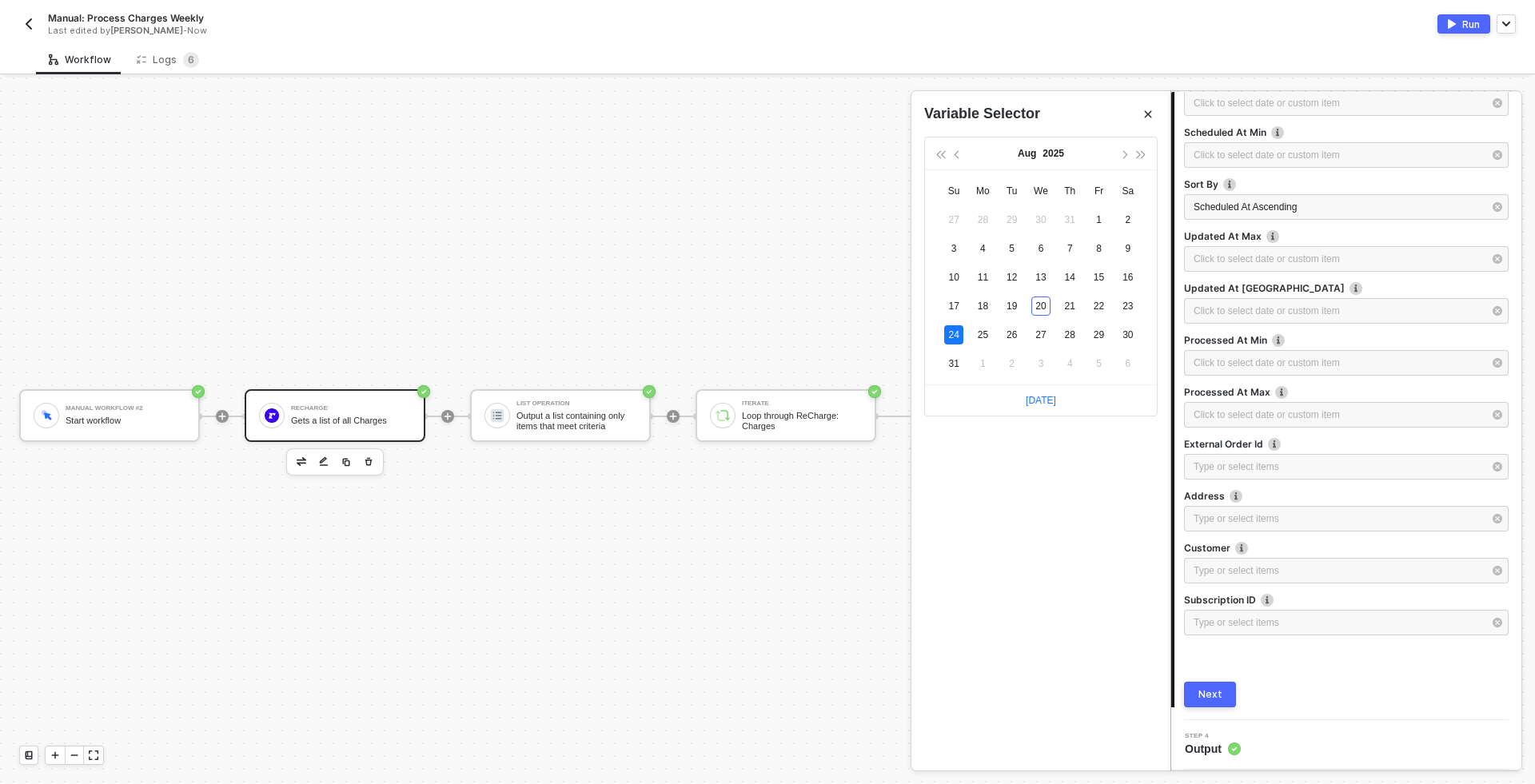
click at [1214, 692] on div "Next" at bounding box center [1210, 694] width 24 height 13
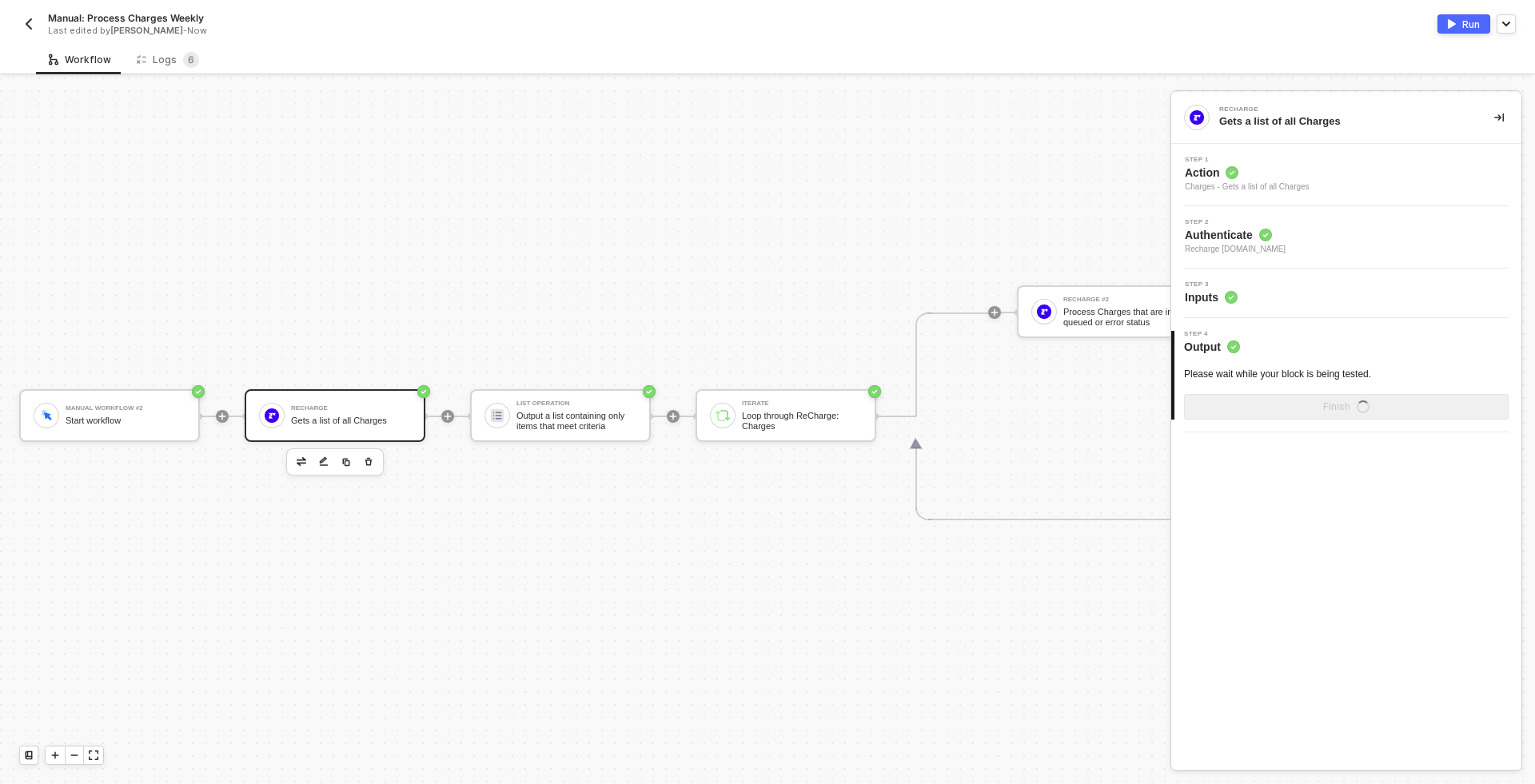
scroll to position [0, 0]
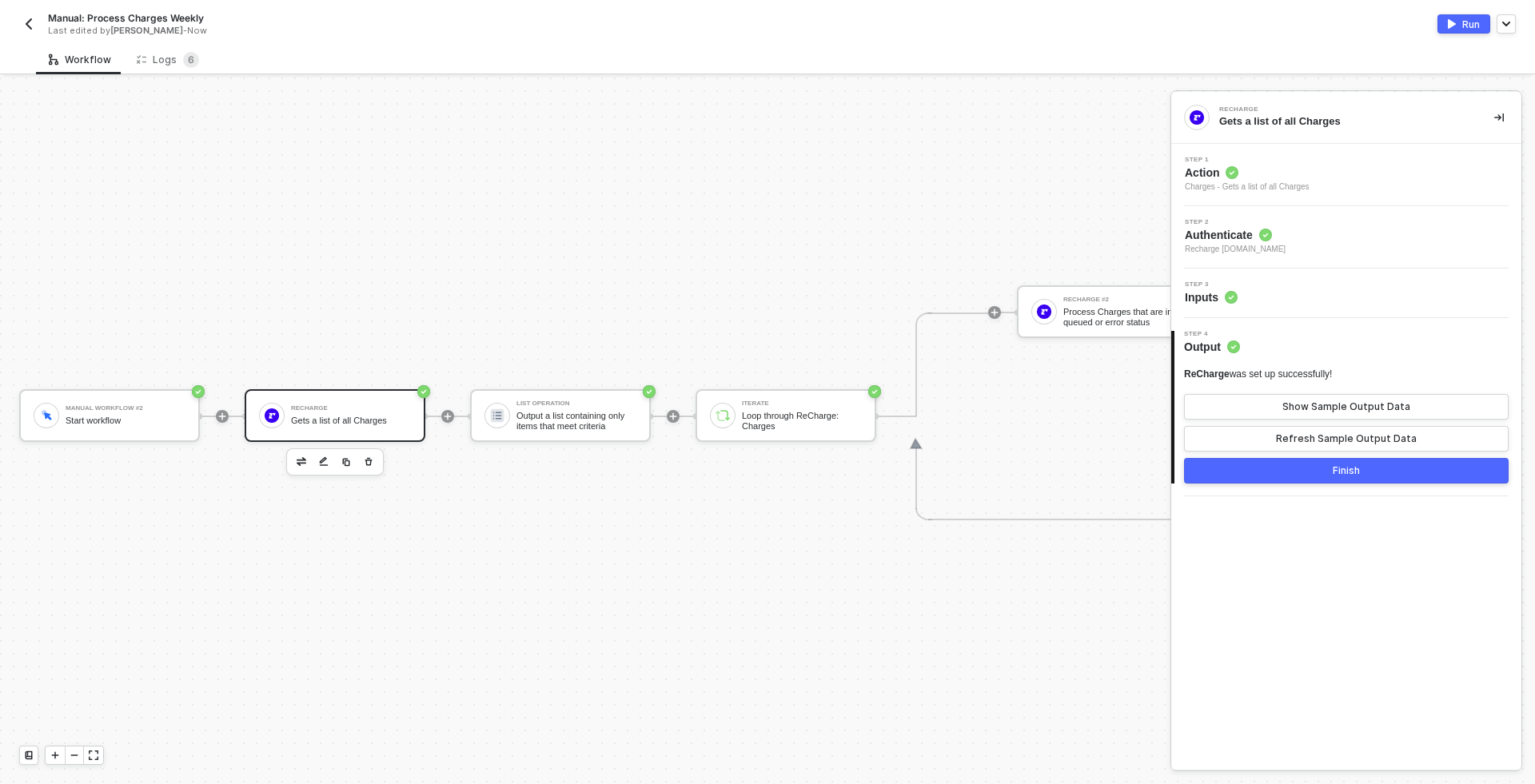
click at [1346, 470] on div "Finish" at bounding box center [1346, 470] width 27 height 13
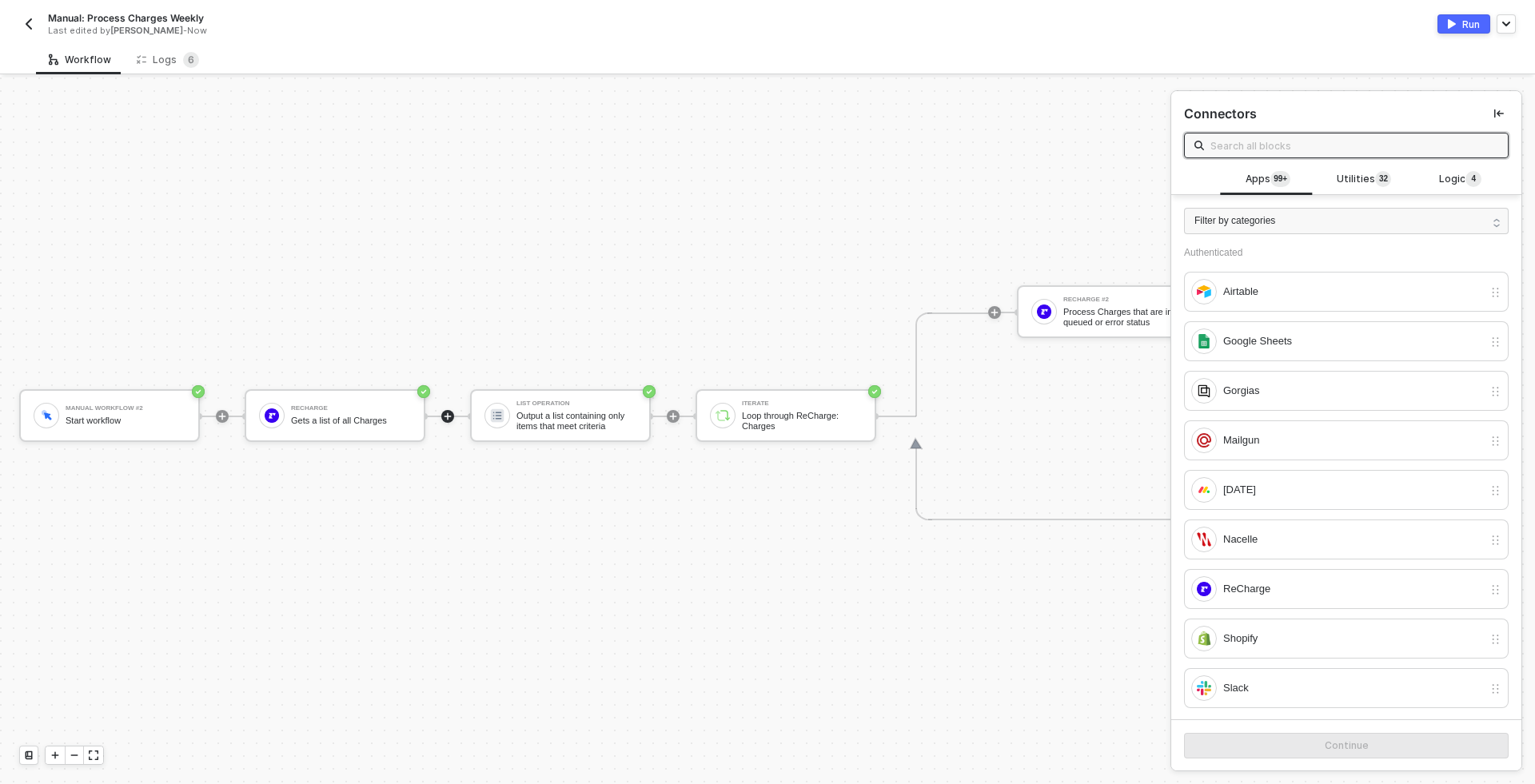
click at [1468, 25] on div "Run" at bounding box center [1471, 25] width 18 height 14
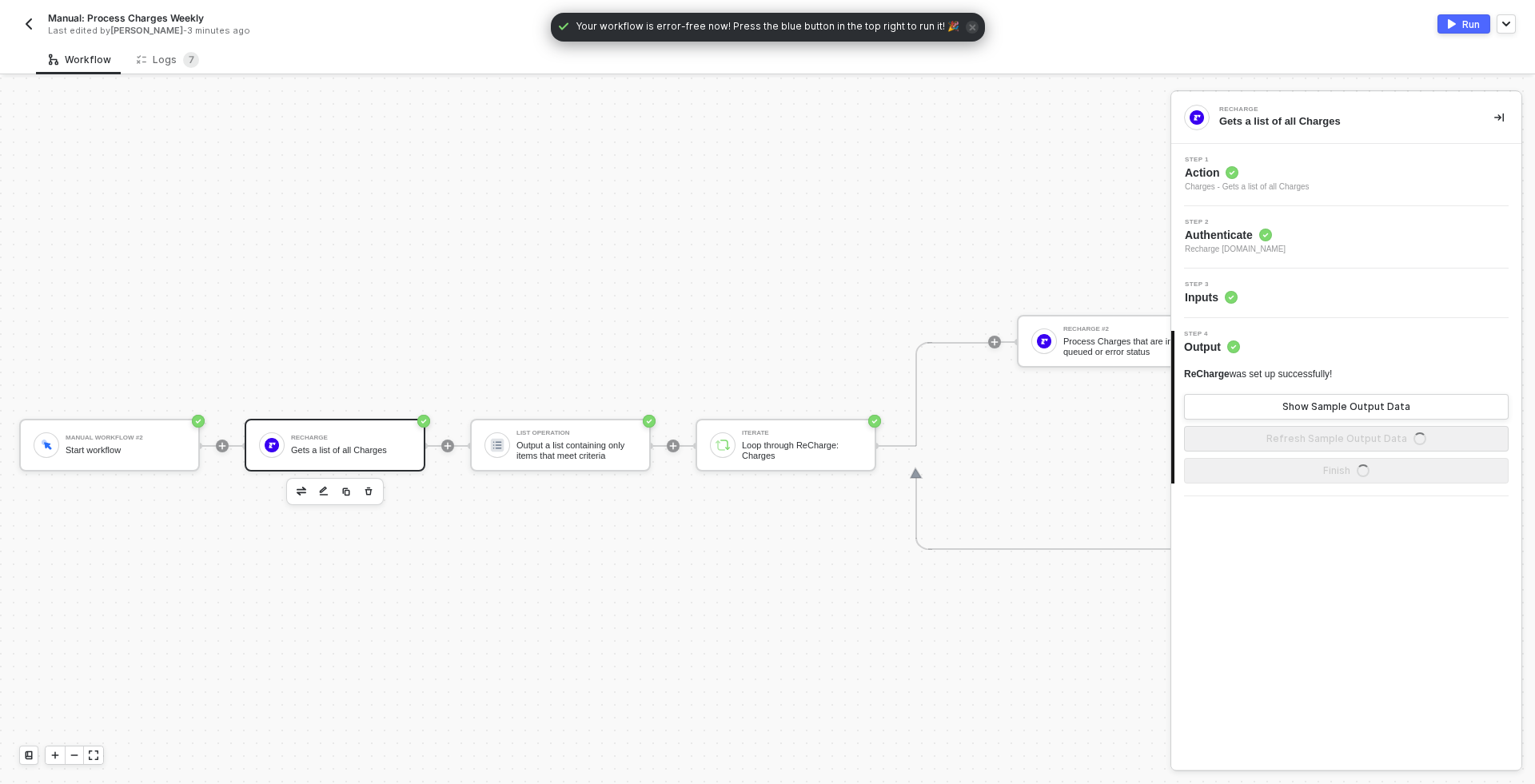
scroll to position [42, 0]
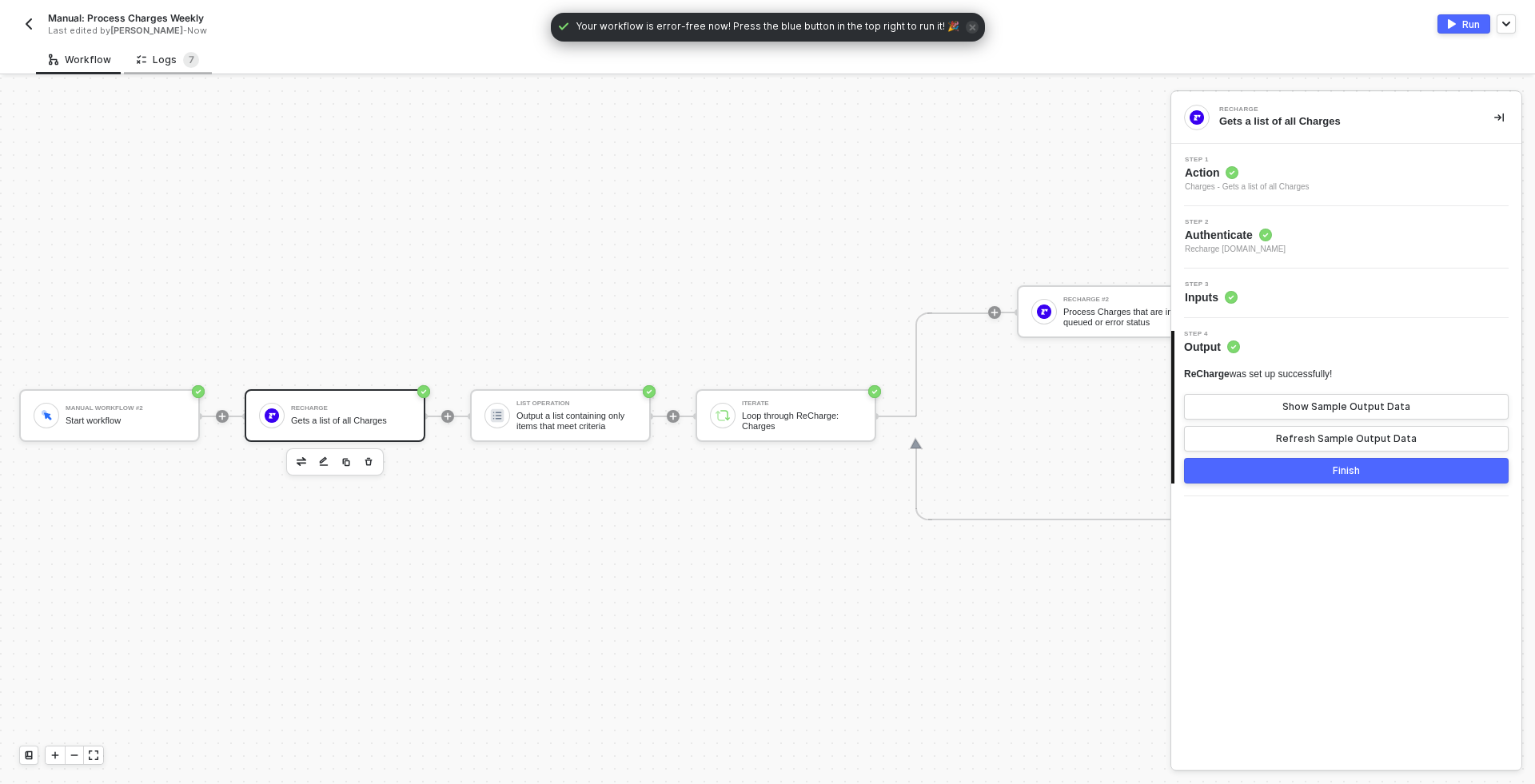
click at [162, 62] on div "Logs 7" at bounding box center [167, 59] width 62 height 16
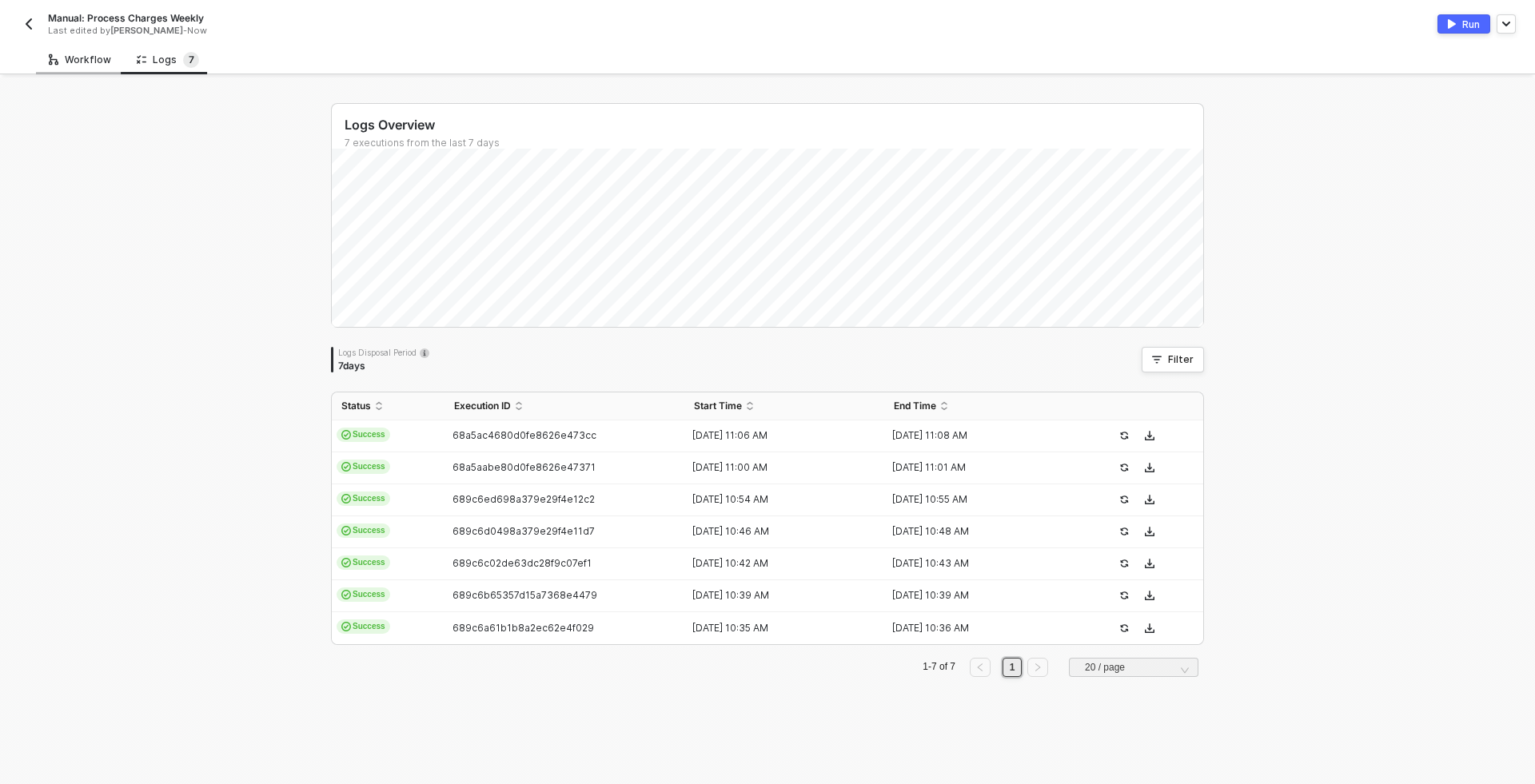
click at [87, 61] on div "Workflow" at bounding box center [79, 59] width 62 height 13
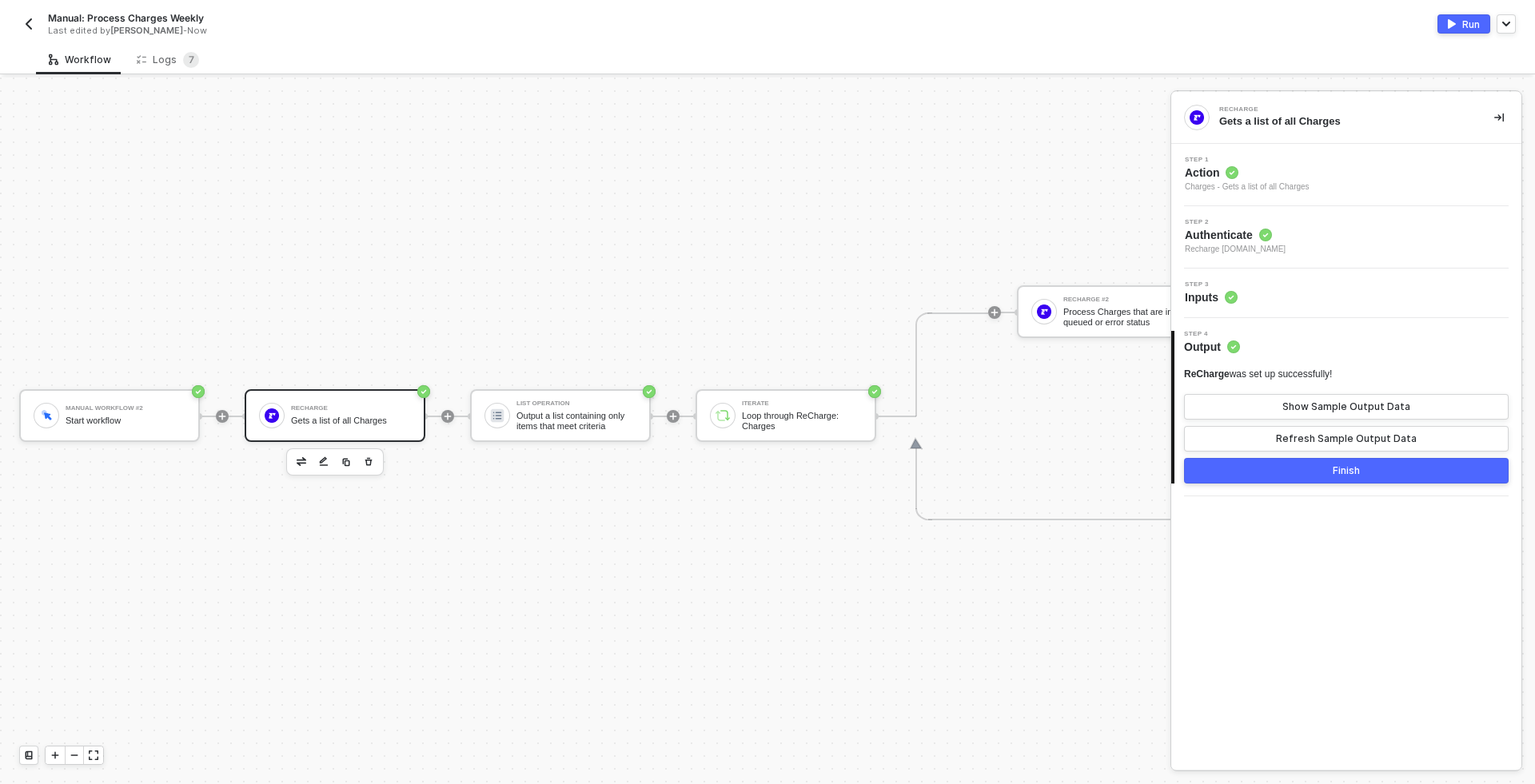
click at [1460, 21] on button "Run" at bounding box center [1464, 24] width 53 height 20
click at [1309, 301] on div "Step 3 Inputs" at bounding box center [1348, 294] width 346 height 24
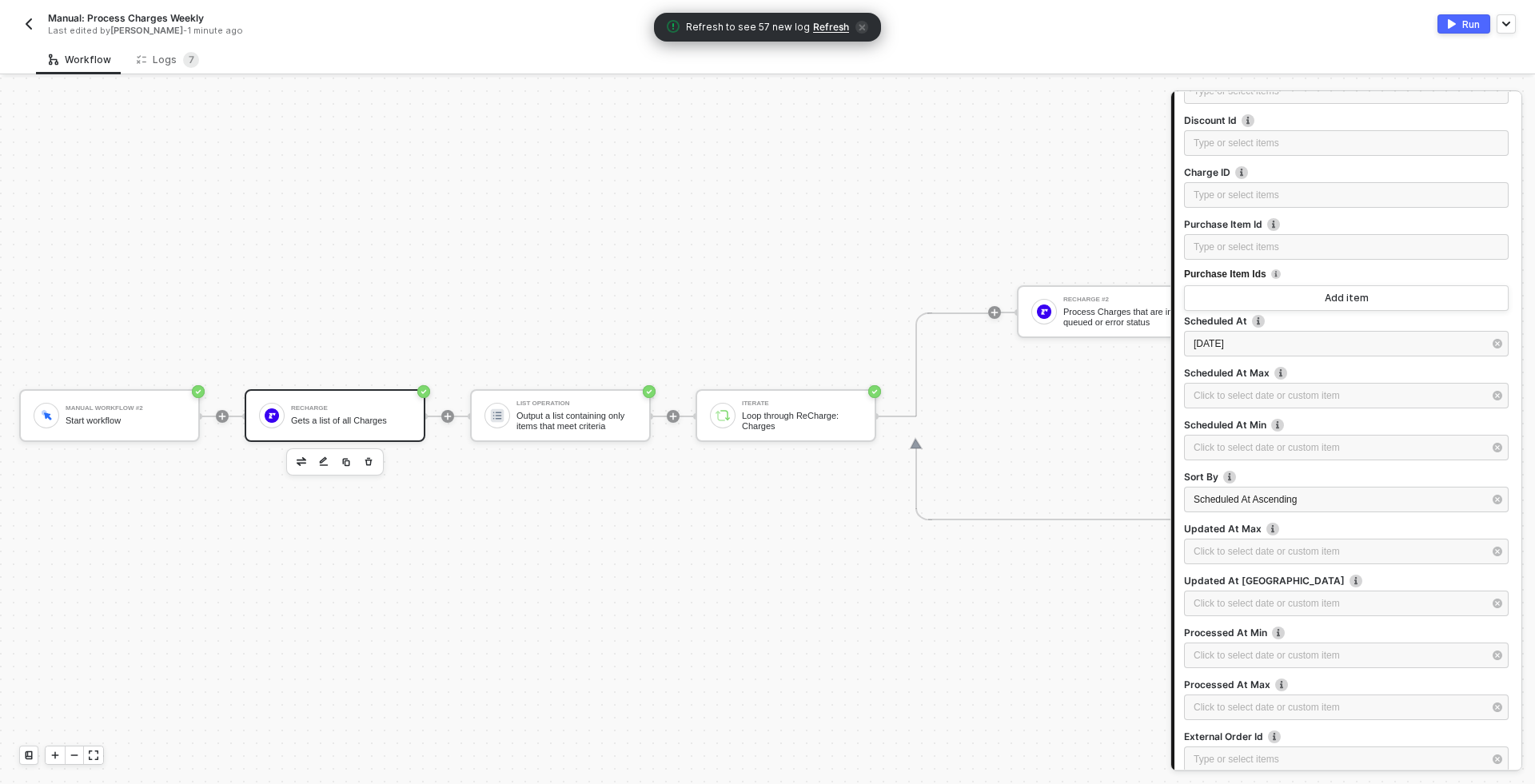
scroll to position [195, 0]
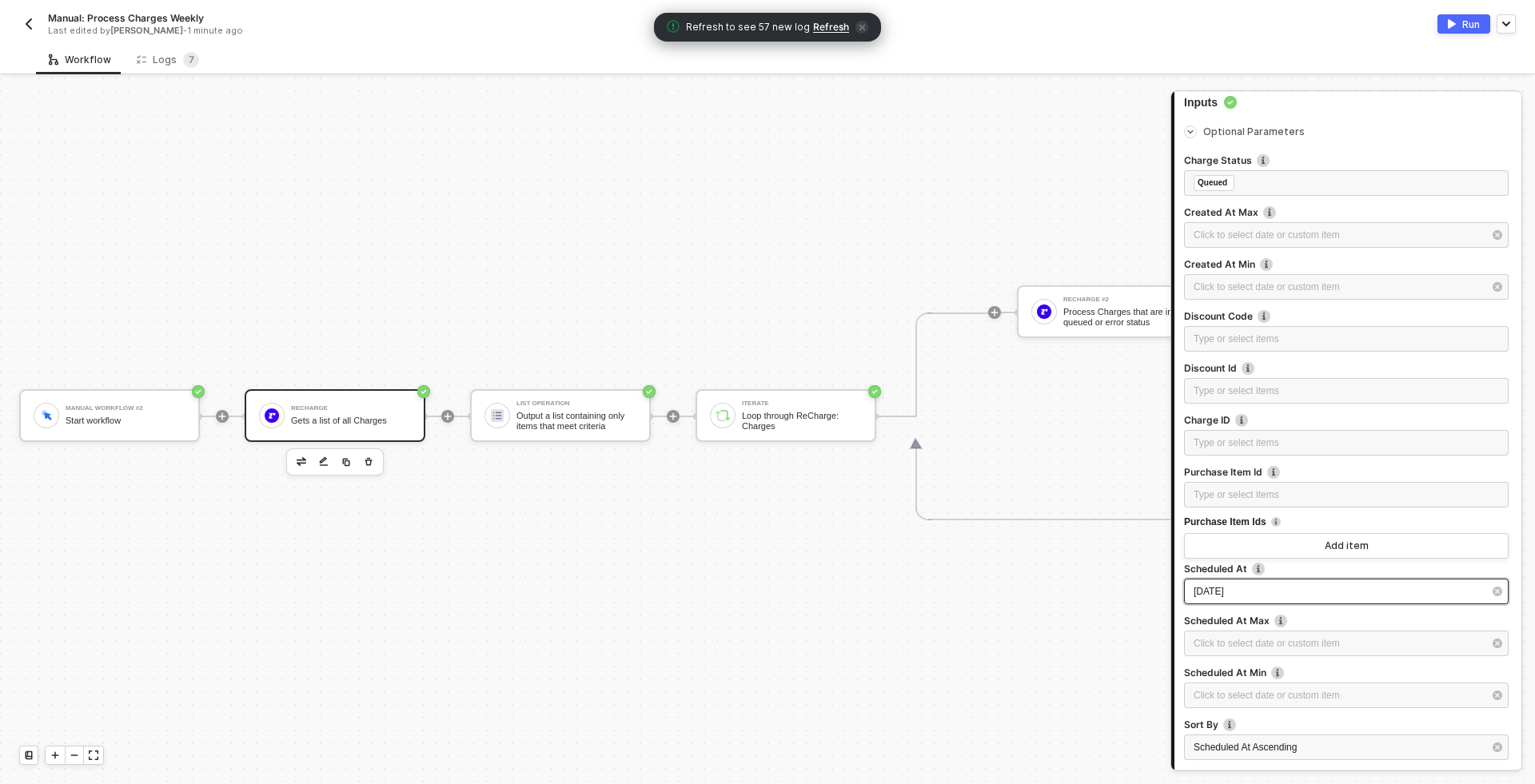
click at [1298, 585] on div "[DATE]" at bounding box center [1337, 592] width 289 height 15
click at [983, 340] on div "25" at bounding box center [982, 334] width 20 height 20
type input "[DATE]"
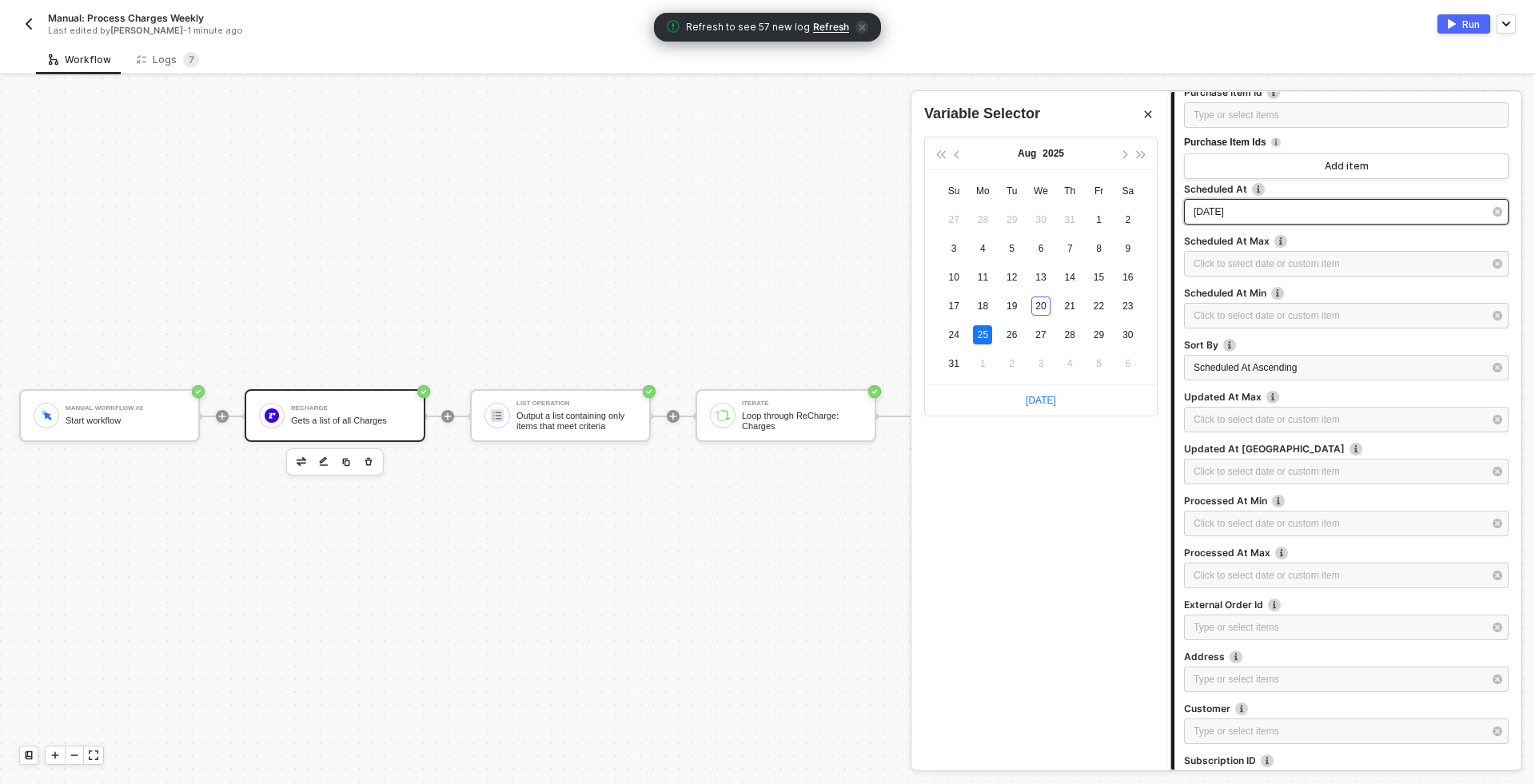
scroll to position [736, 0]
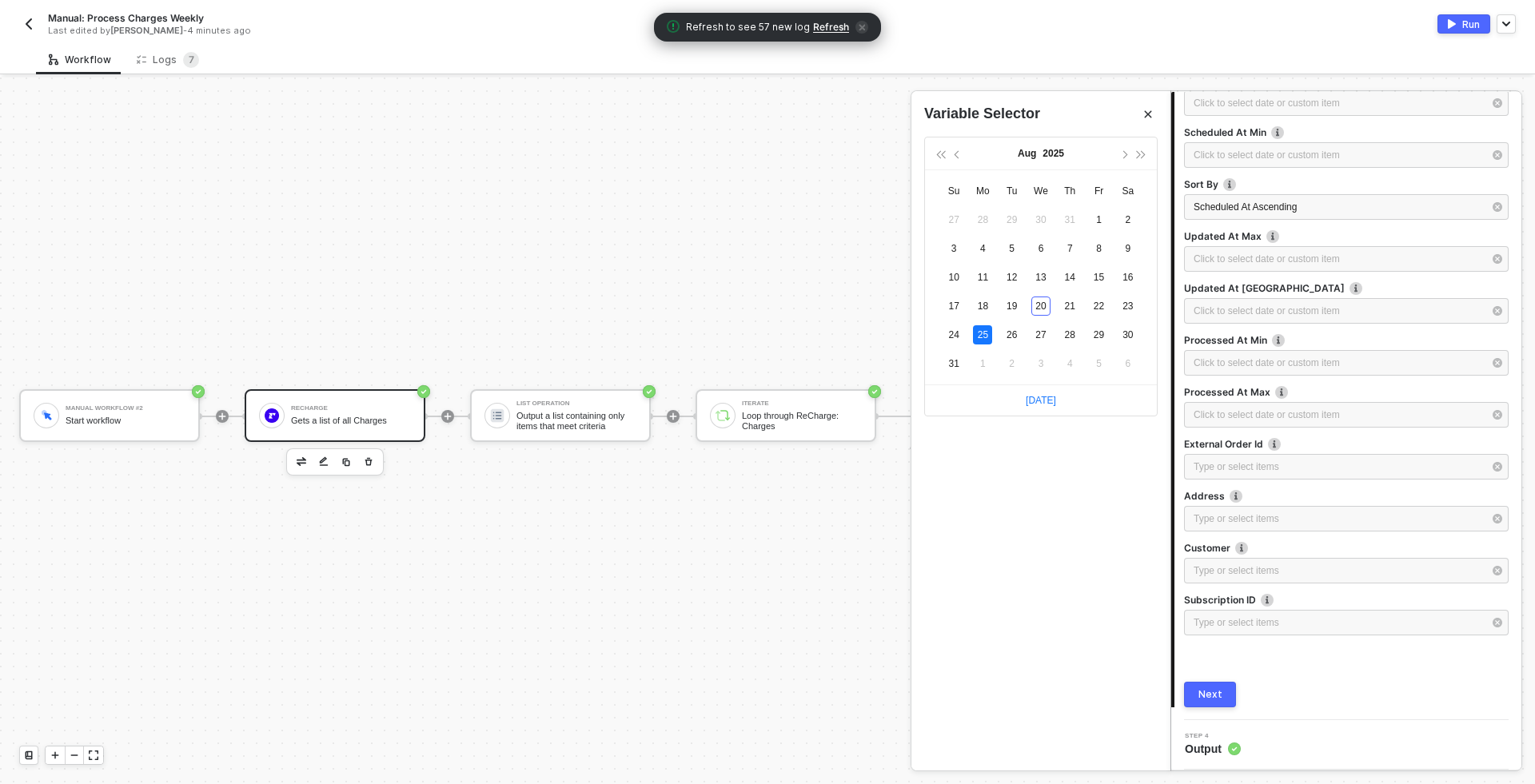
click at [1211, 691] on div "Next" at bounding box center [1210, 694] width 24 height 13
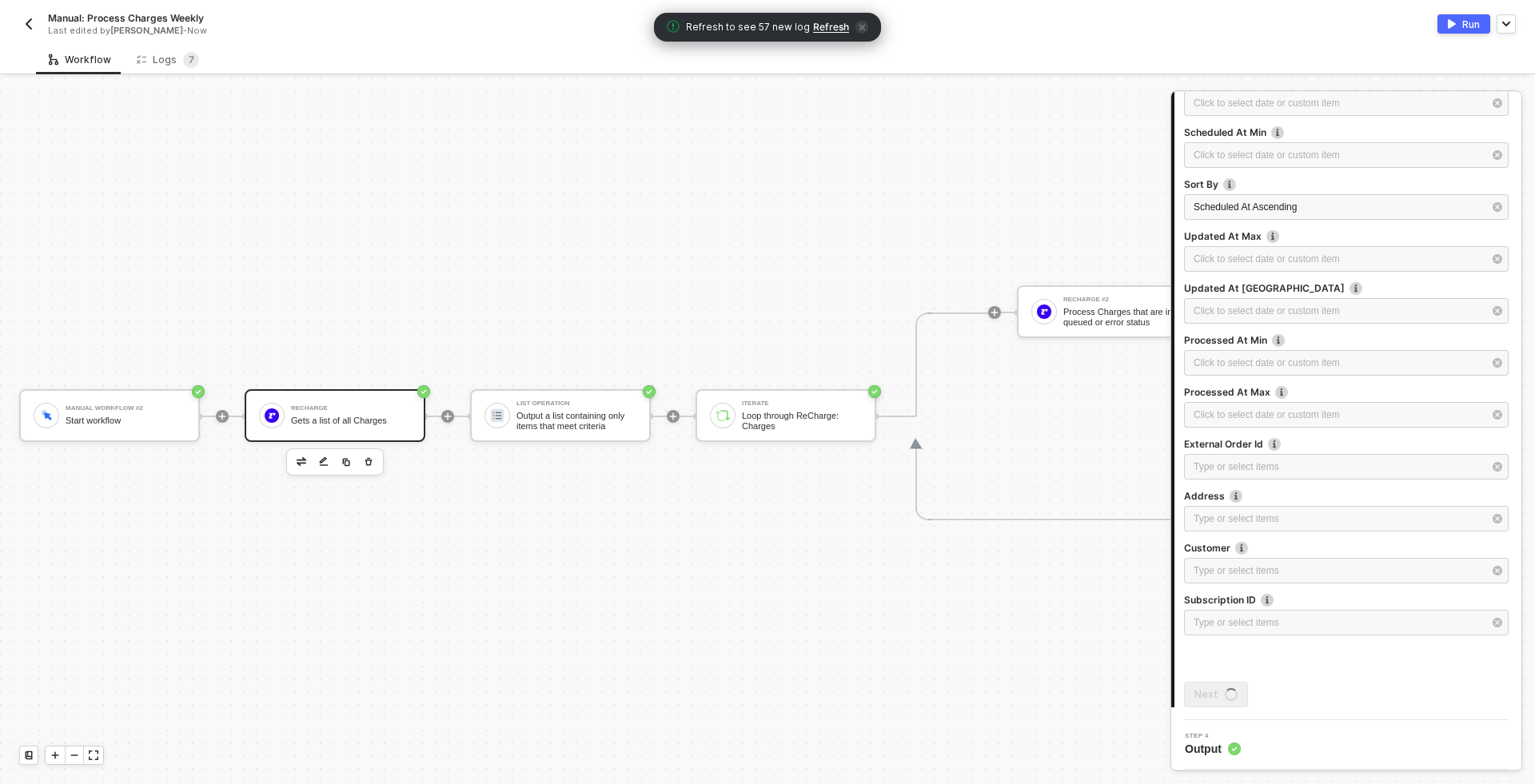
scroll to position [0, 0]
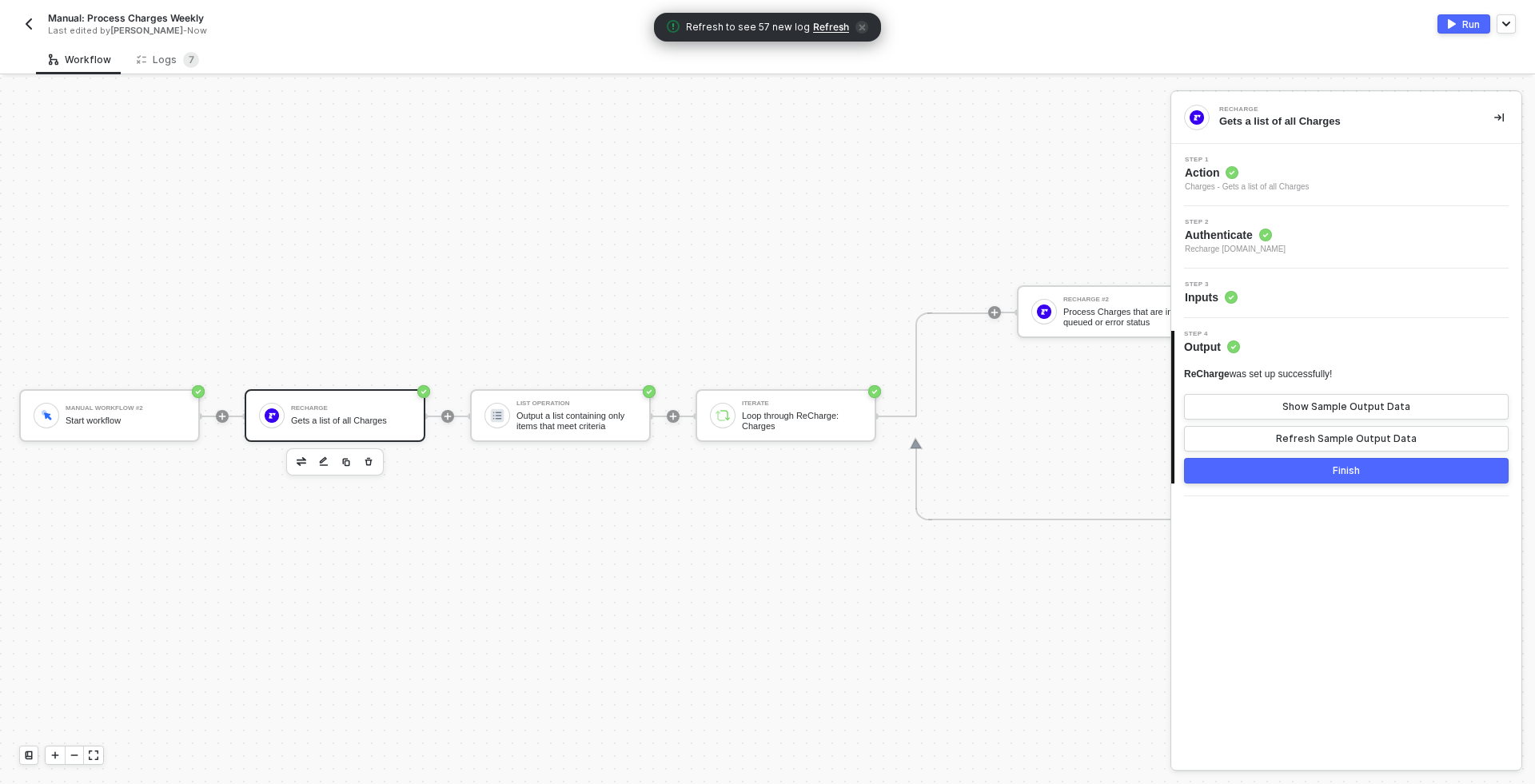
click at [1349, 468] on div "Finish" at bounding box center [1346, 470] width 27 height 13
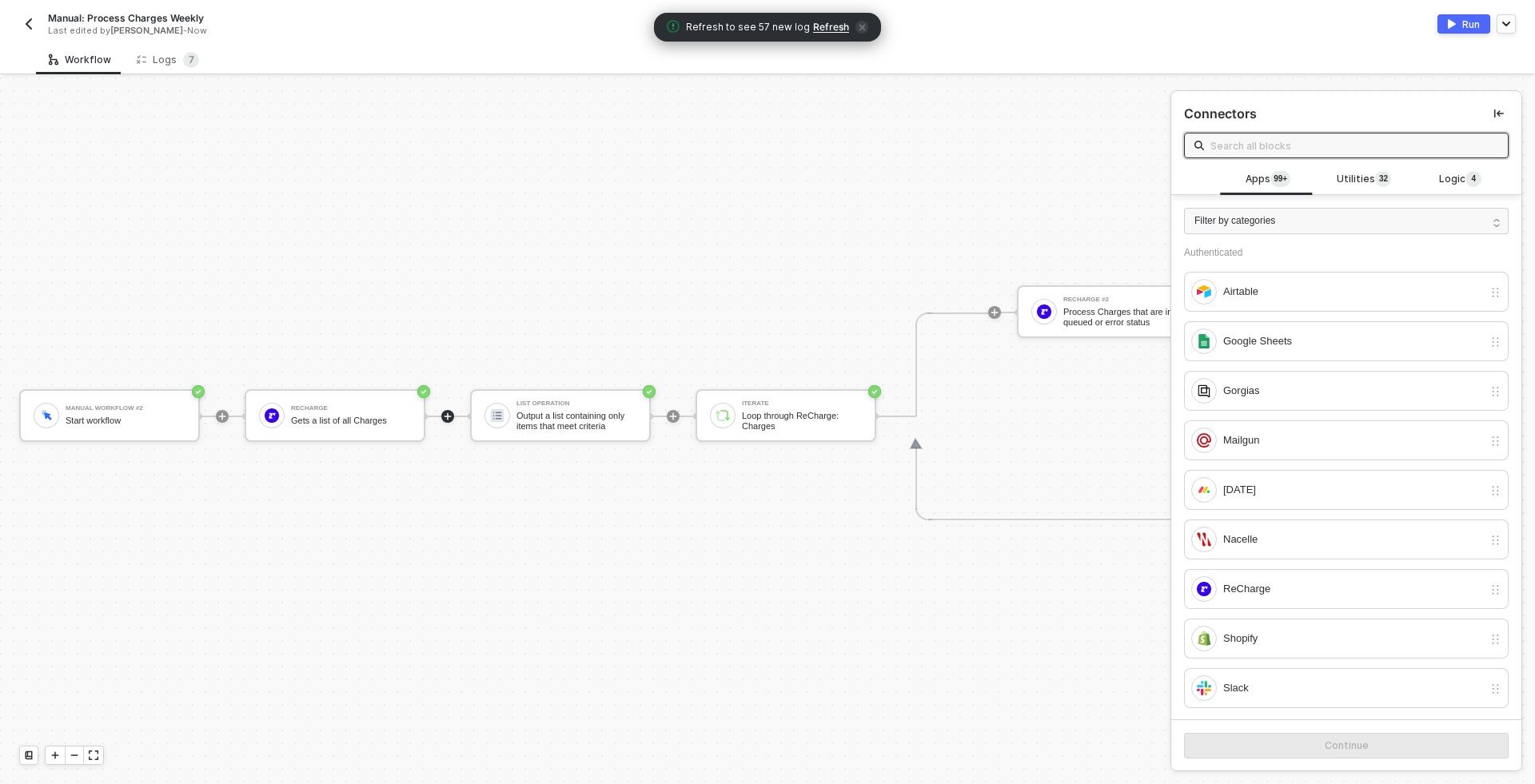
click at [1470, 19] on div "Run" at bounding box center [1471, 25] width 18 height 14
